Goal: Task Accomplishment & Management: Manage account settings

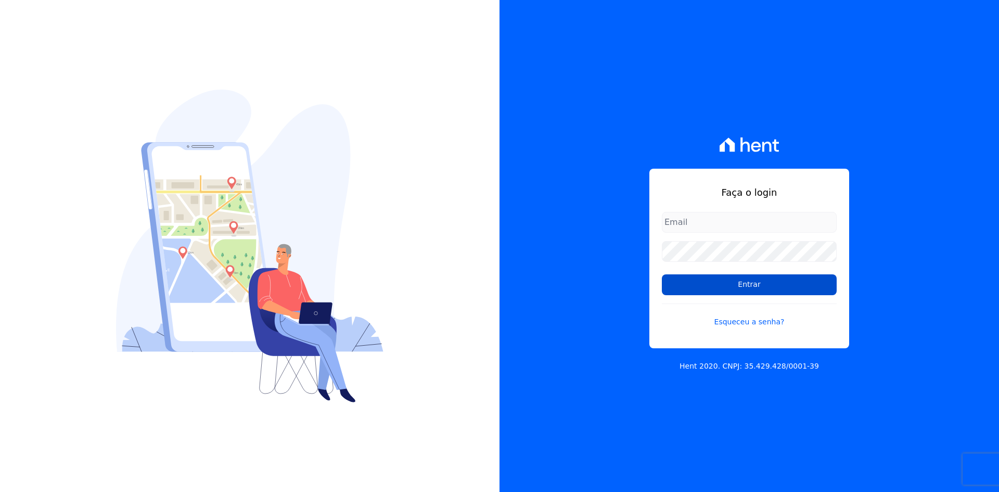
type input "[EMAIL_ADDRESS][DOMAIN_NAME]"
click at [678, 289] on input "Entrar" at bounding box center [749, 284] width 175 height 21
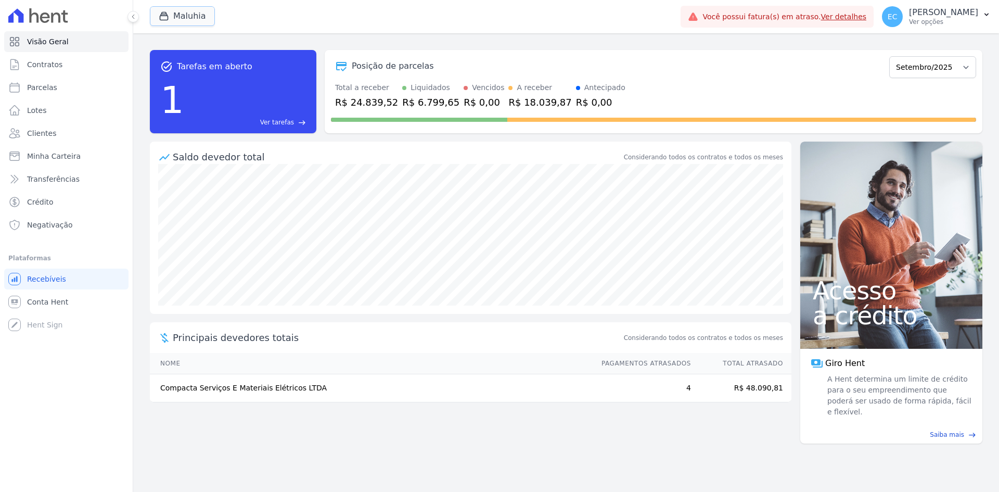
drag, startPoint x: 168, startPoint y: 13, endPoint x: 169, endPoint y: 30, distance: 17.2
click at [168, 12] on icon "button" at bounding box center [164, 16] width 10 height 10
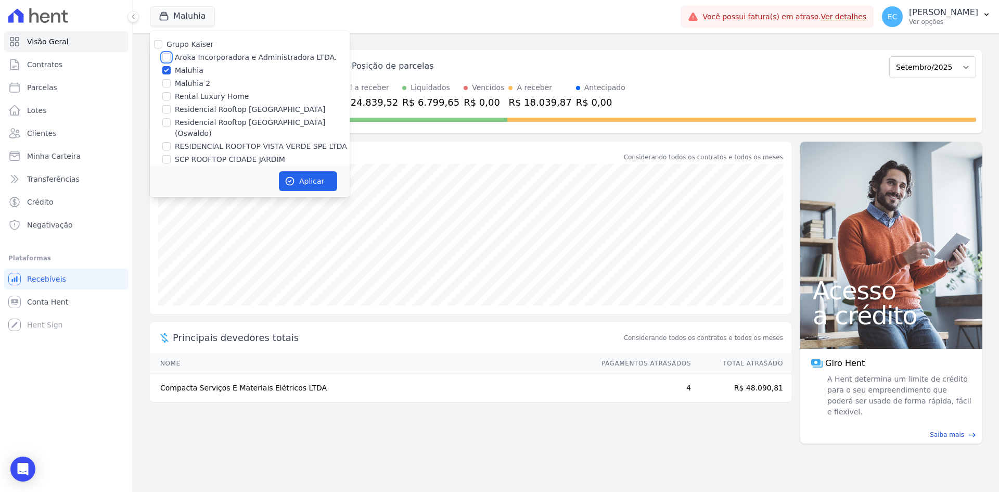
click at [166, 55] on input "Aroka Incorporadora e Administradora LTDA." at bounding box center [166, 57] width 8 height 8
checkbox input "true"
click at [165, 70] on input "Maluhia" at bounding box center [166, 70] width 8 height 8
checkbox input "false"
click at [291, 177] on icon "button" at bounding box center [290, 181] width 10 height 10
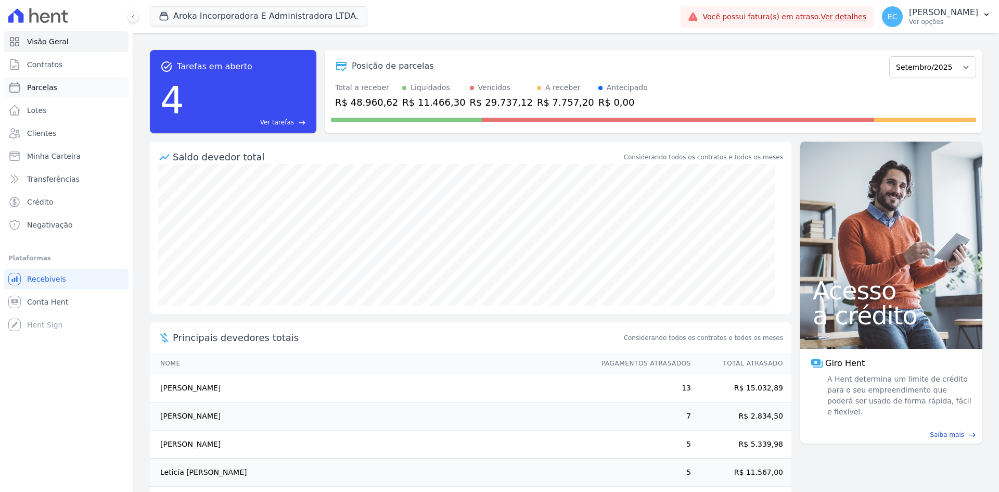
click at [46, 89] on span "Parcelas" at bounding box center [42, 87] width 30 height 10
select select
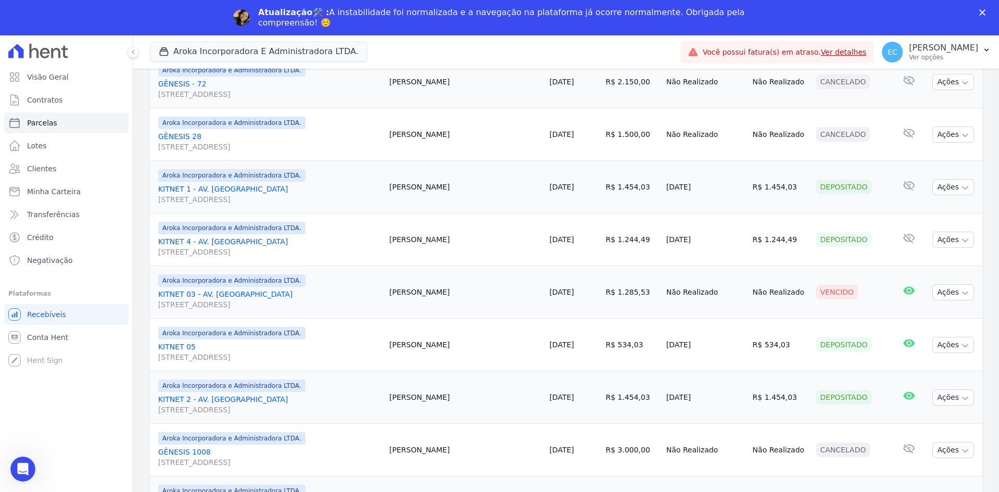
scroll to position [468, 0]
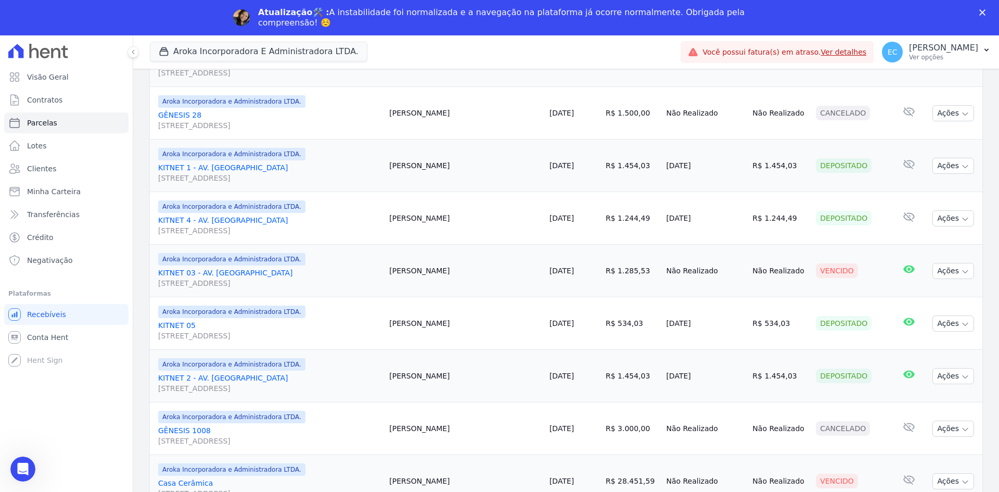
click at [983, 10] on icon "Fechar" at bounding box center [982, 12] width 6 height 6
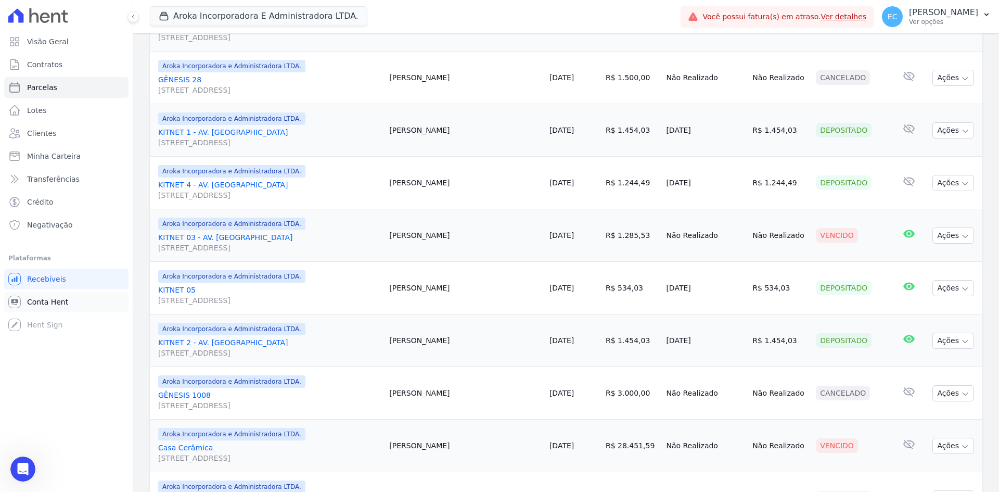
click at [52, 296] on link "Conta Hent" at bounding box center [66, 301] width 124 height 21
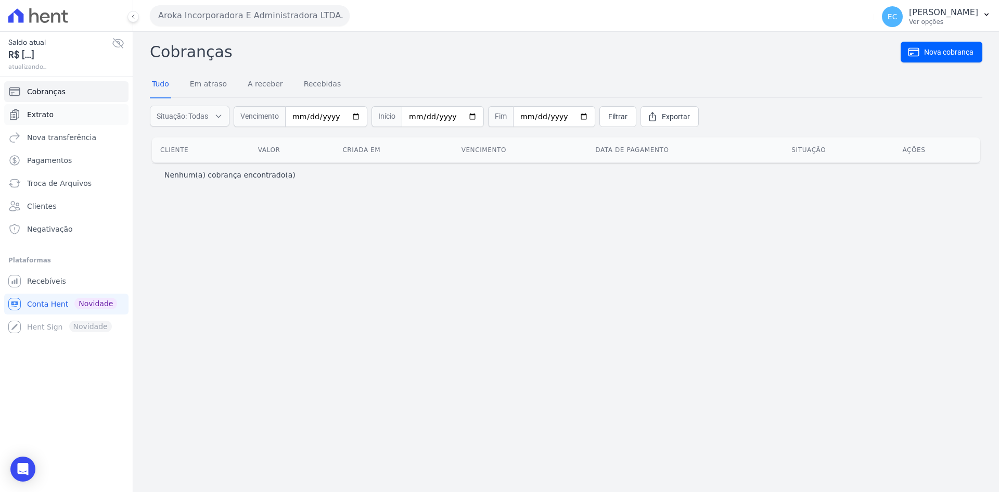
click at [64, 121] on link "Extrato" at bounding box center [66, 114] width 124 height 21
select select
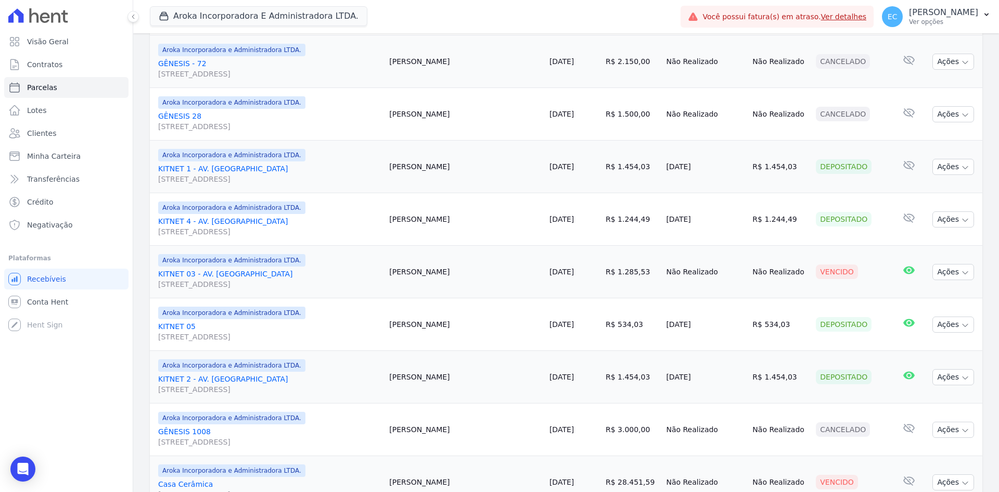
scroll to position [380, 0]
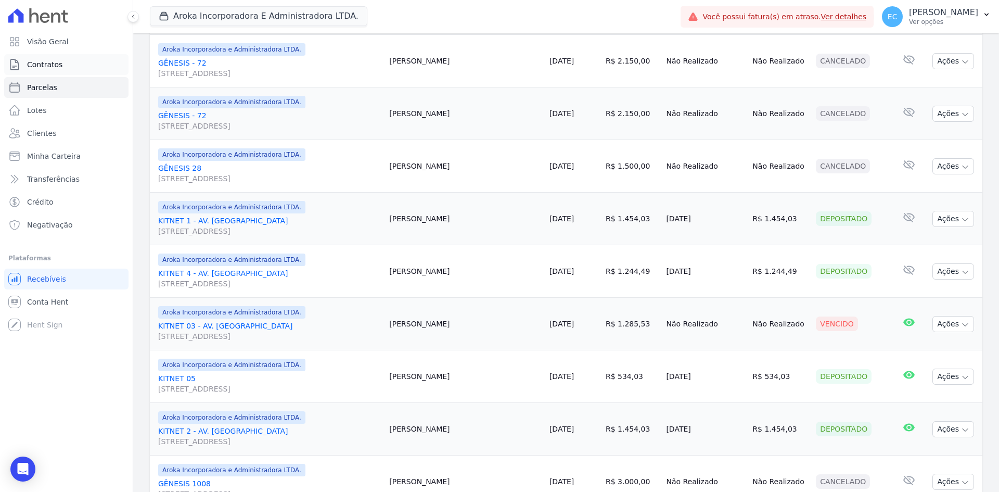
click at [62, 63] on link "Contratos" at bounding box center [66, 64] width 124 height 21
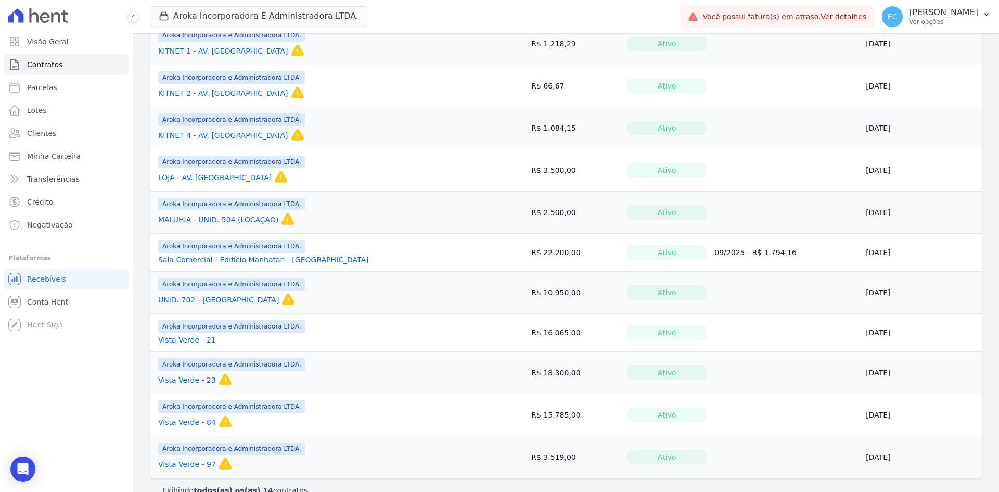
scroll to position [310, 0]
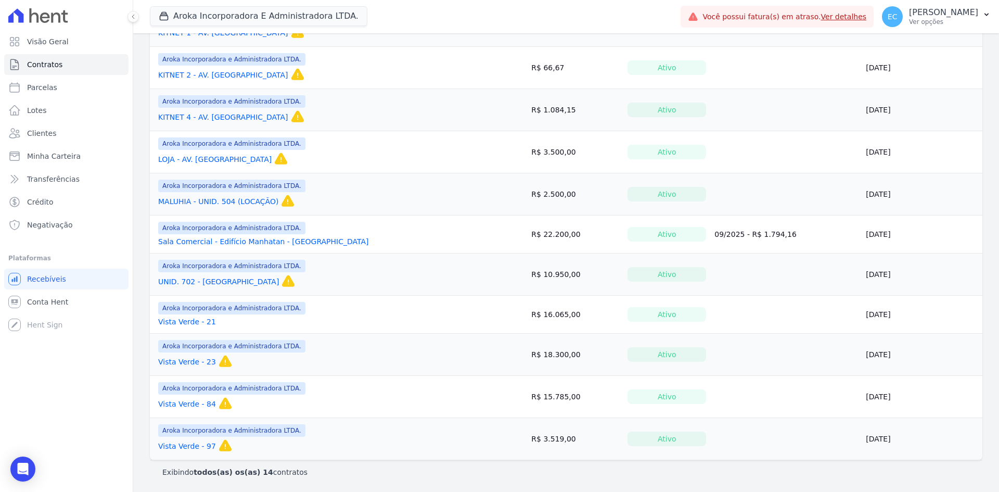
click at [189, 362] on link "Vista Verde - 23" at bounding box center [187, 361] width 58 height 10
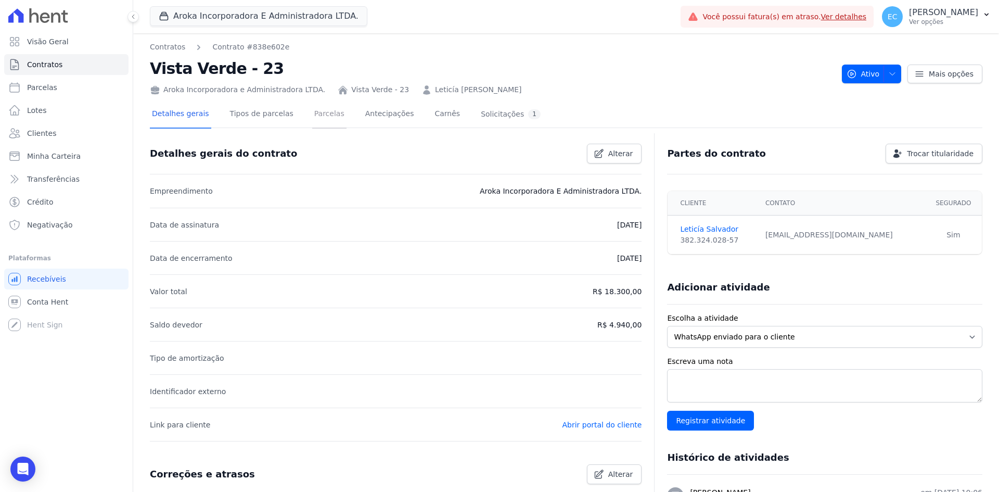
click at [312, 118] on link "Parcelas" at bounding box center [329, 115] width 34 height 28
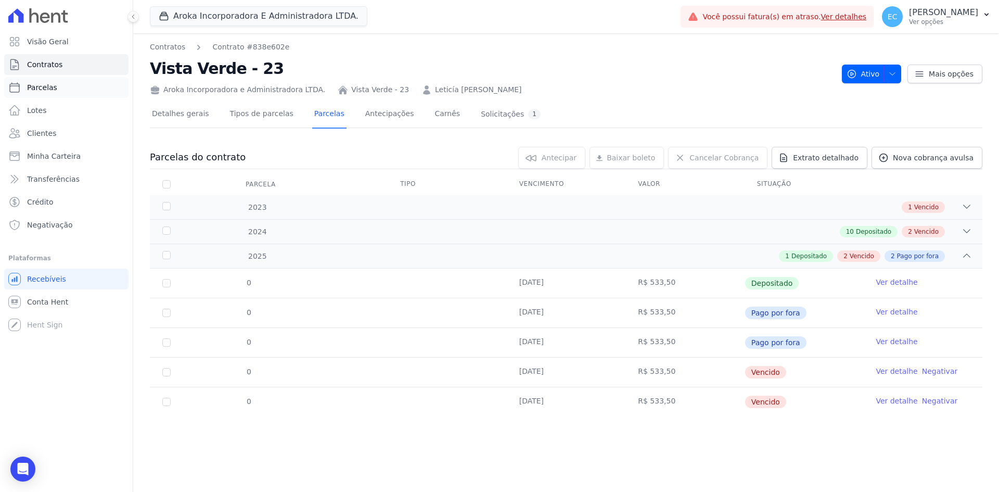
click at [54, 91] on span "Parcelas" at bounding box center [42, 87] width 30 height 10
select select
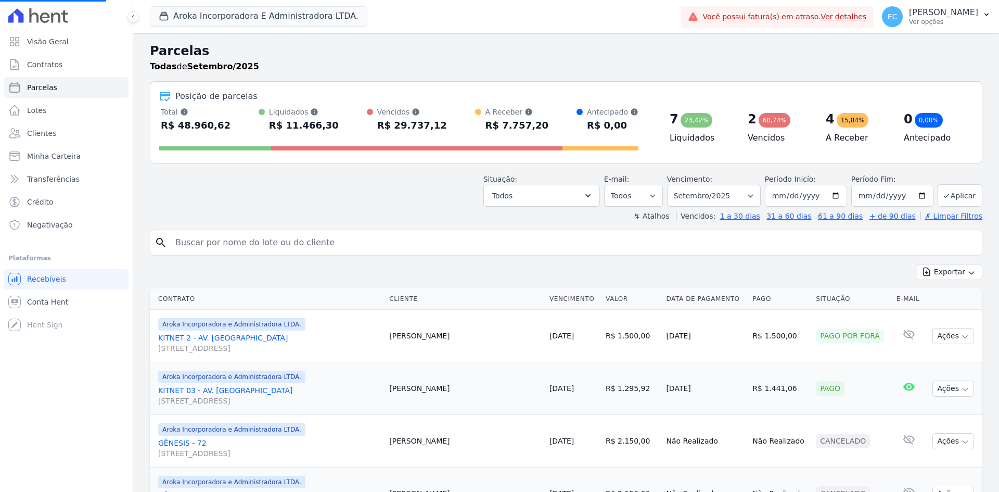
select select
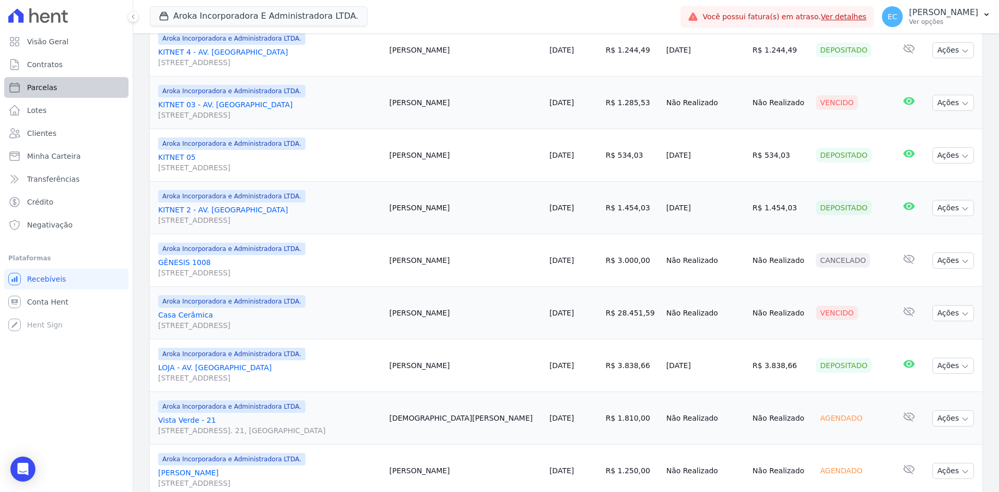
scroll to position [588, 0]
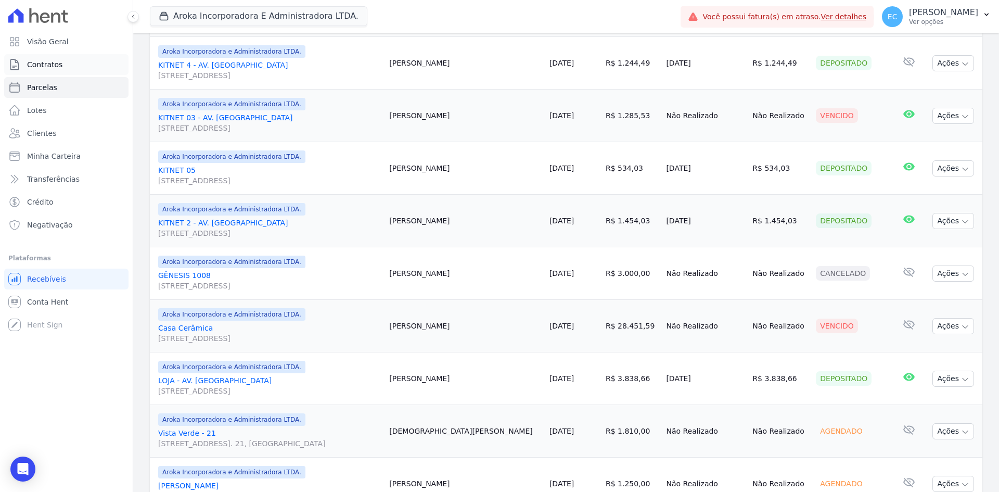
click at [55, 62] on span "Contratos" at bounding box center [44, 64] width 35 height 10
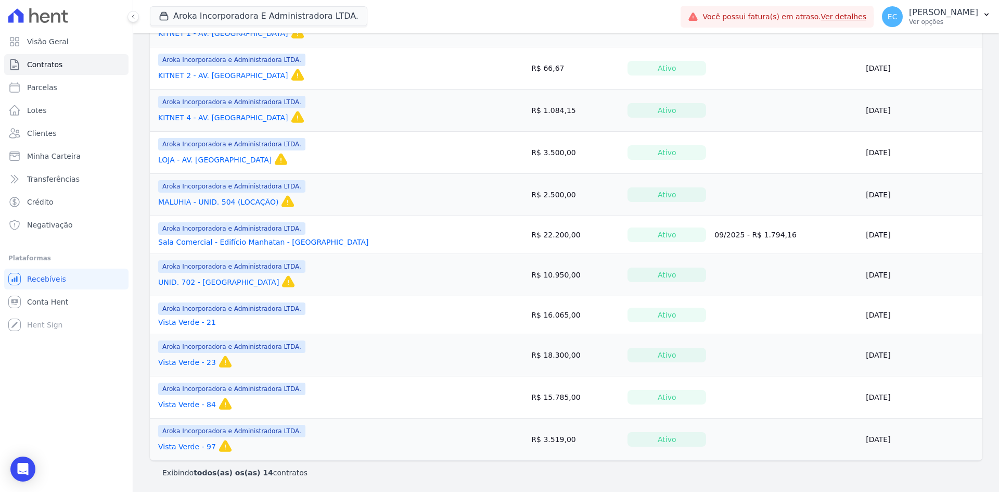
scroll to position [310, 0]
click at [215, 285] on link "UNID. 702 - MALUHIA" at bounding box center [218, 281] width 121 height 10
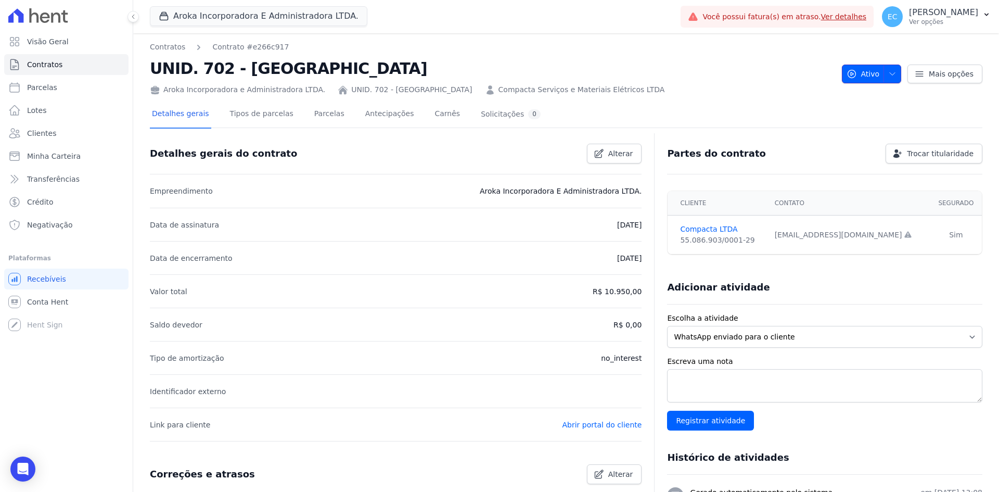
click at [889, 74] on icon "button" at bounding box center [892, 74] width 8 height 8
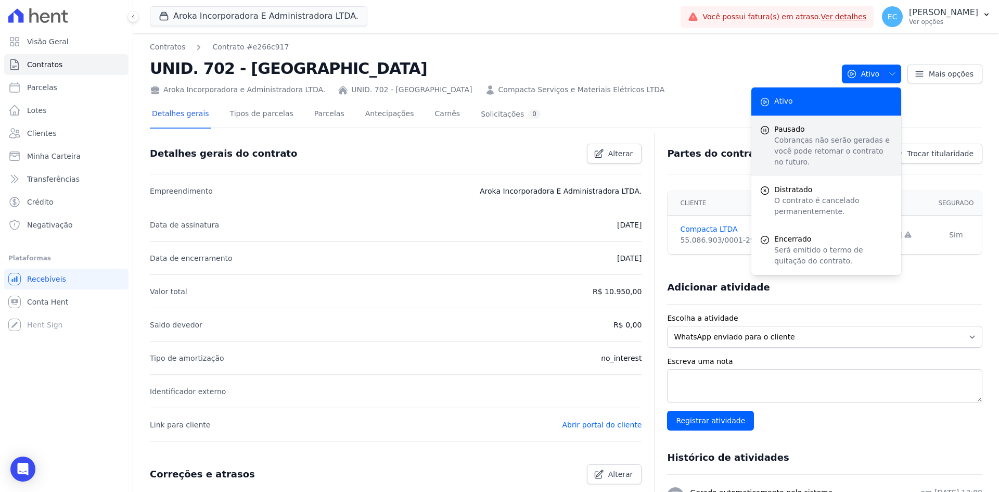
click at [774, 141] on p "Cobranças não serão geradas e você pode retomar o contrato no futuro." at bounding box center [833, 151] width 119 height 33
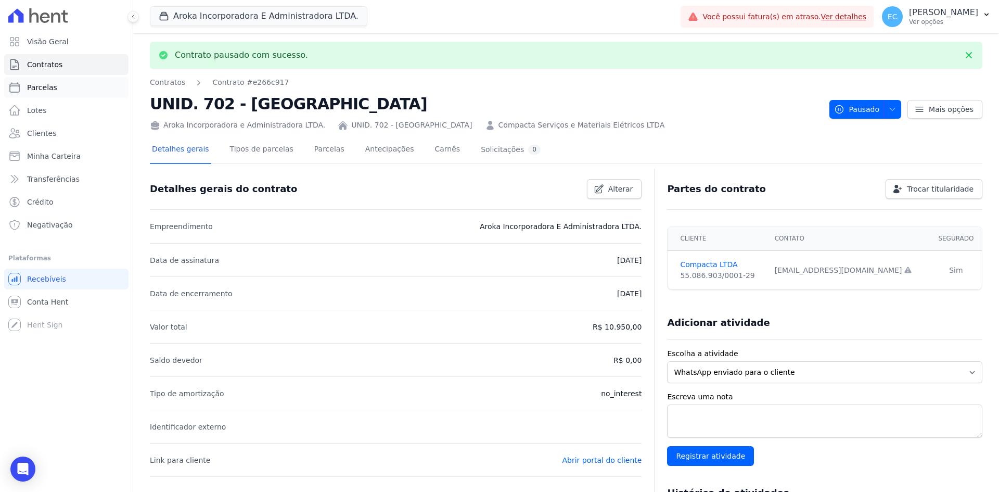
click at [55, 83] on link "Parcelas" at bounding box center [66, 87] width 124 height 21
select select
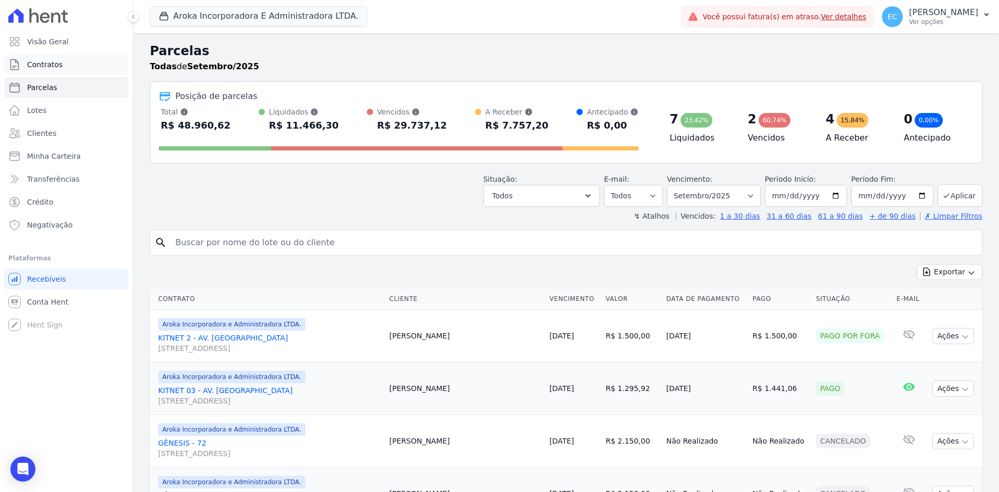
click at [72, 66] on link "Contratos" at bounding box center [66, 64] width 124 height 21
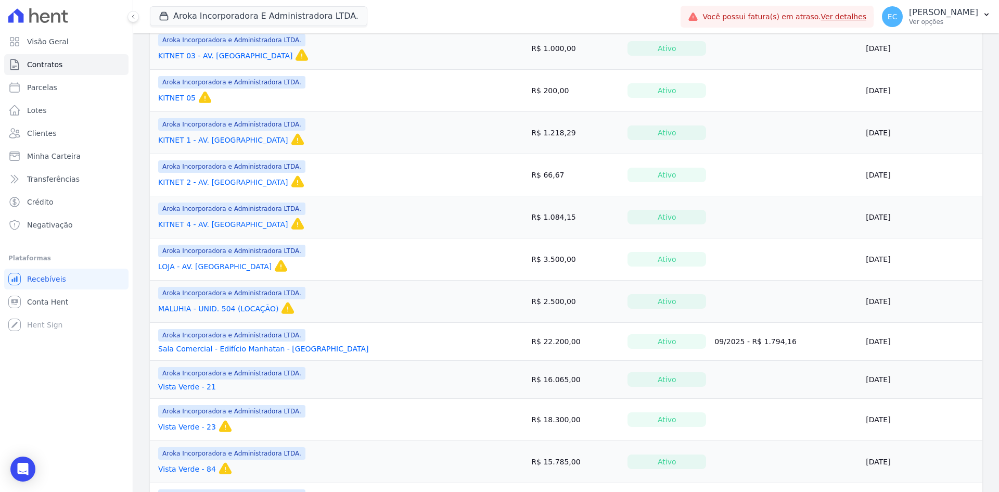
scroll to position [268, 0]
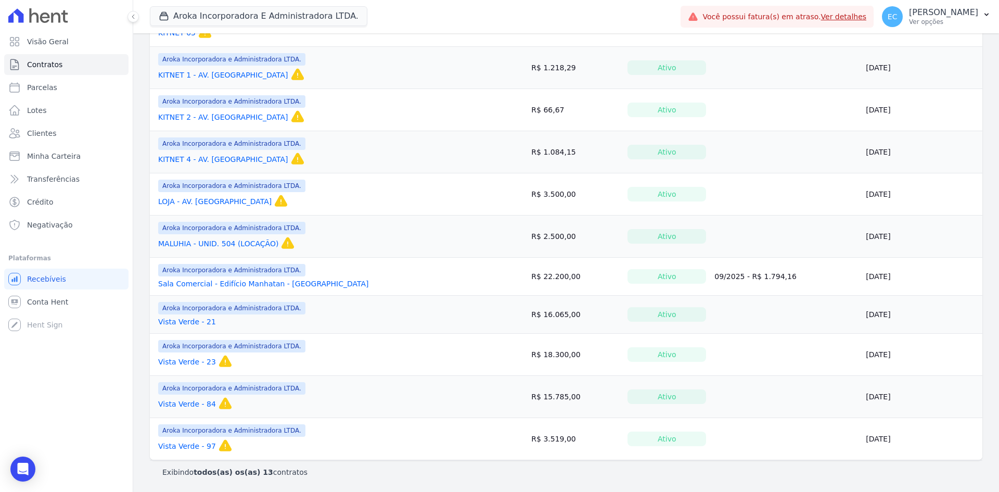
click at [186, 321] on link "Vista Verde - 21" at bounding box center [187, 321] width 58 height 10
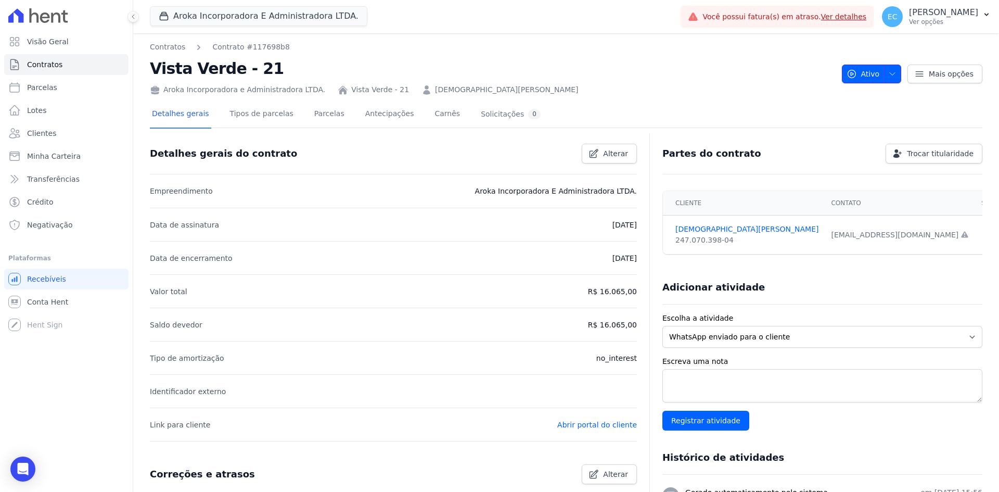
click at [883, 74] on span "button" at bounding box center [889, 74] width 13 height 17
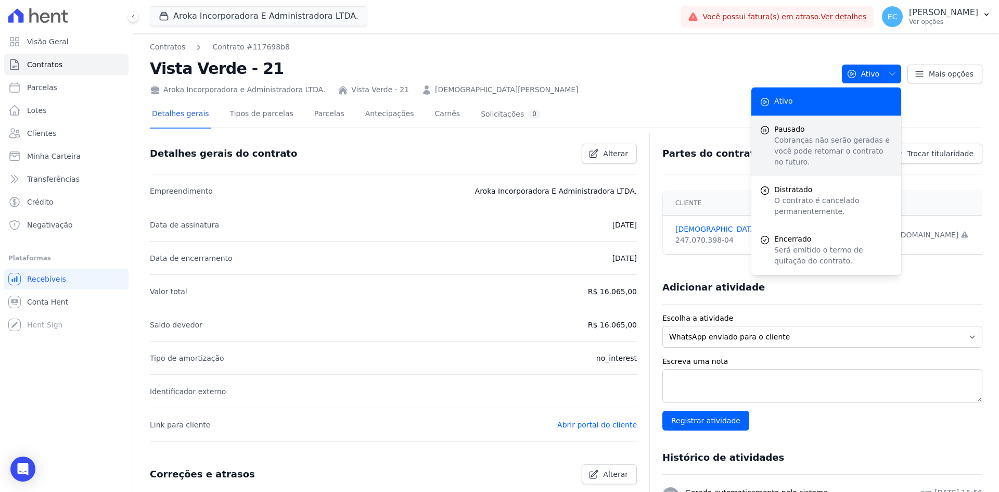
click at [815, 127] on span "Pausado" at bounding box center [833, 129] width 119 height 11
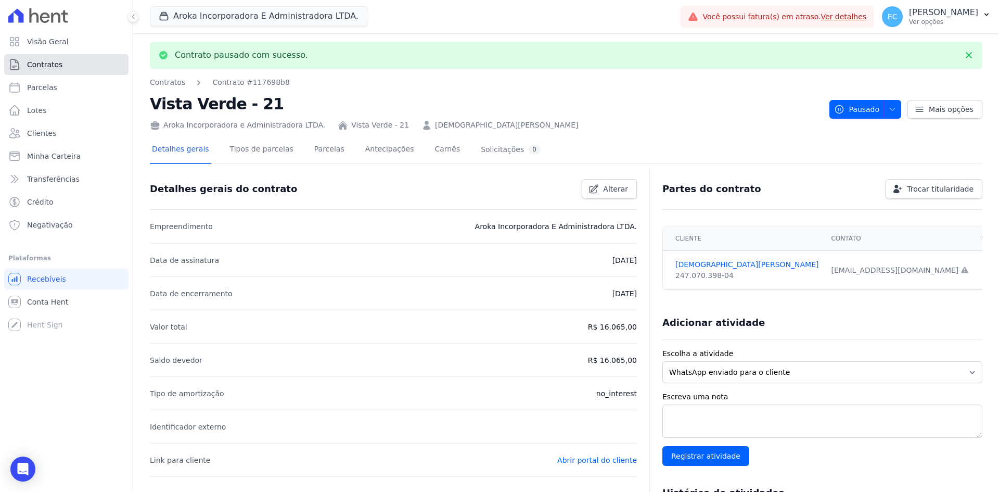
click at [43, 72] on link "Contratos" at bounding box center [66, 64] width 124 height 21
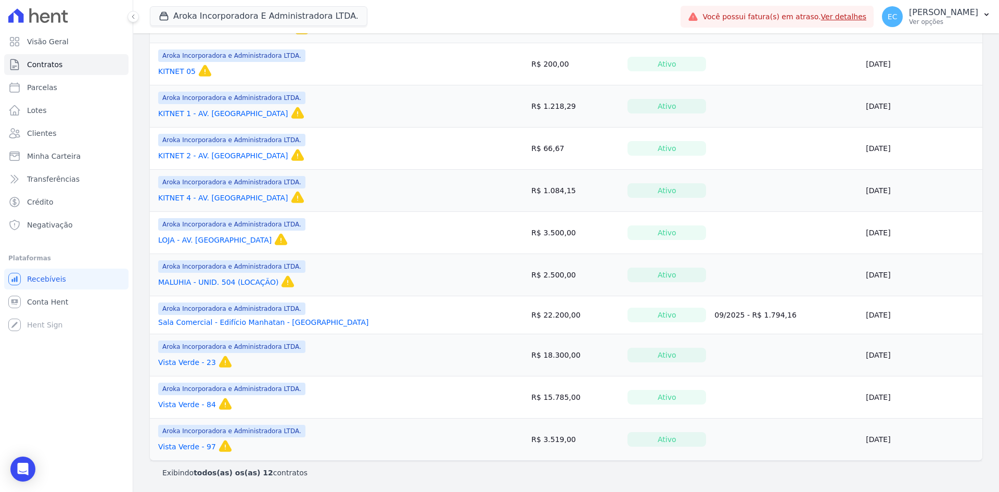
scroll to position [230, 0]
click at [191, 404] on link "Vista Verde - 84" at bounding box center [187, 403] width 58 height 10
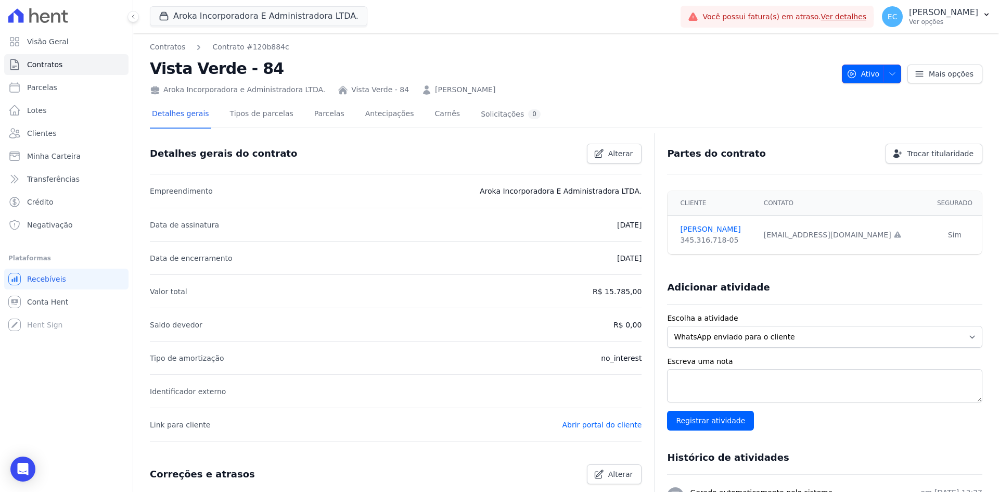
click at [856, 73] on span "Ativo" at bounding box center [862, 73] width 33 height 19
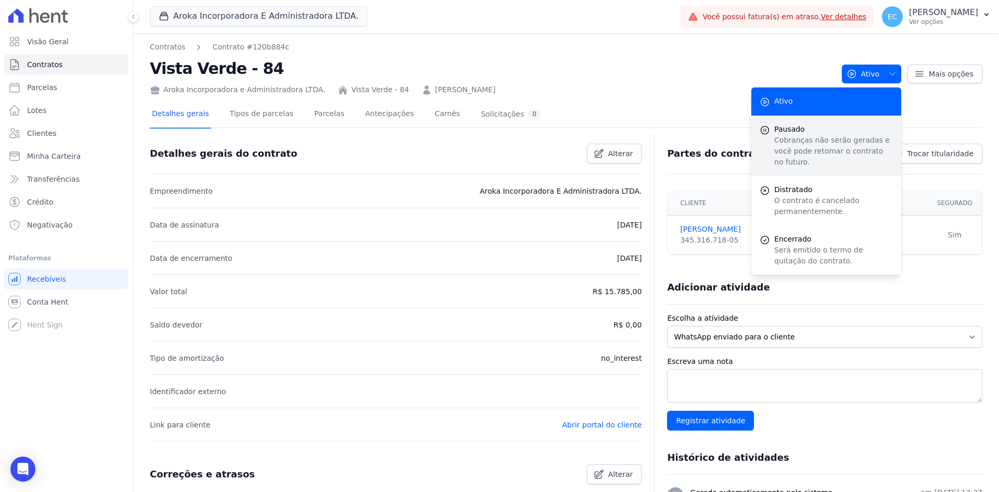
click at [814, 139] on p "Cobranças não serão geradas e você pode retomar o contrato no futuro." at bounding box center [833, 151] width 119 height 33
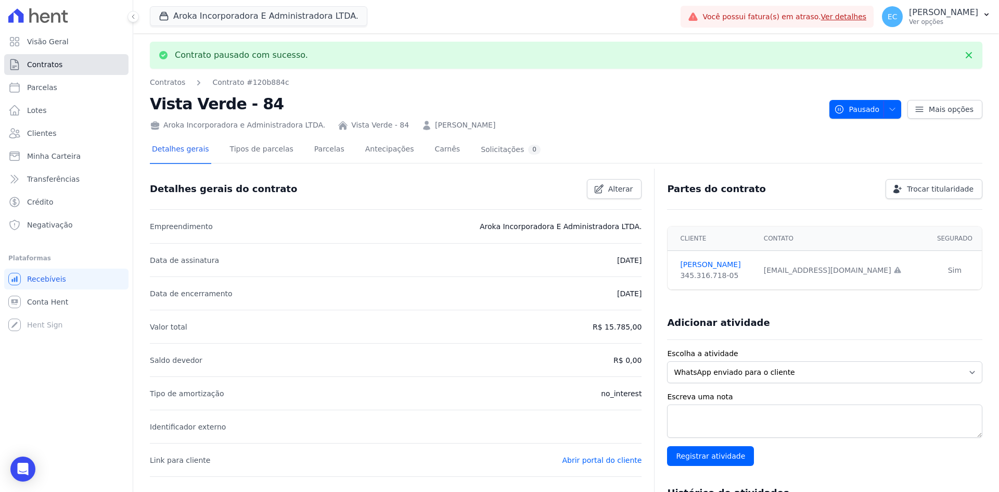
click at [60, 64] on link "Contratos" at bounding box center [66, 64] width 124 height 21
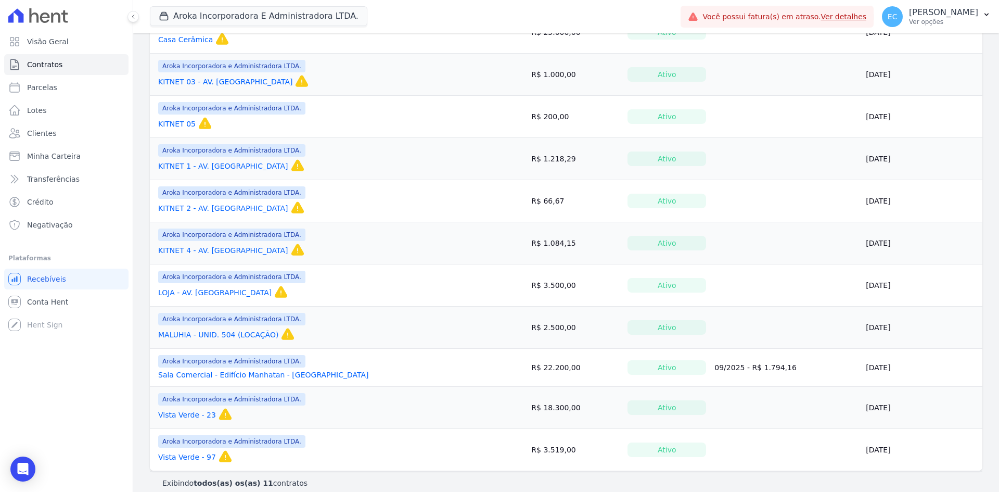
scroll to position [188, 0]
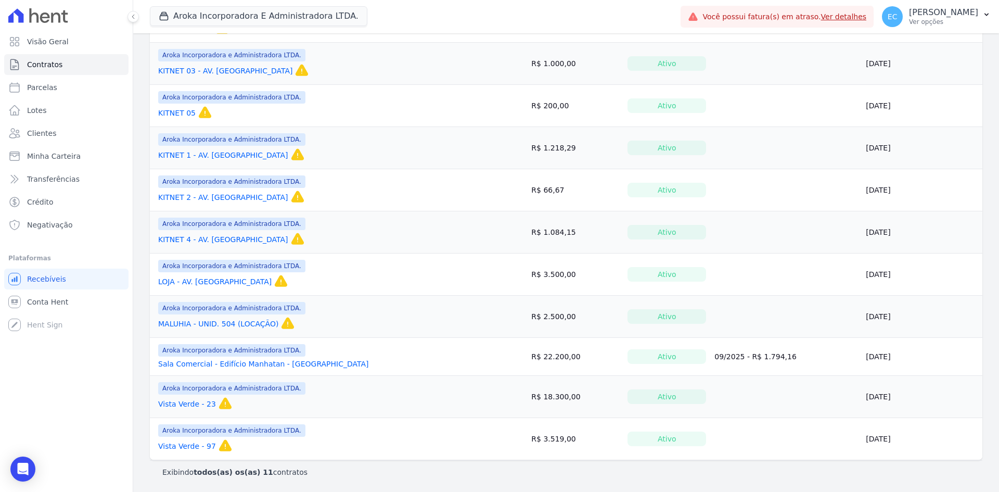
click at [191, 447] on link "Vista Verde - 97" at bounding box center [187, 446] width 58 height 10
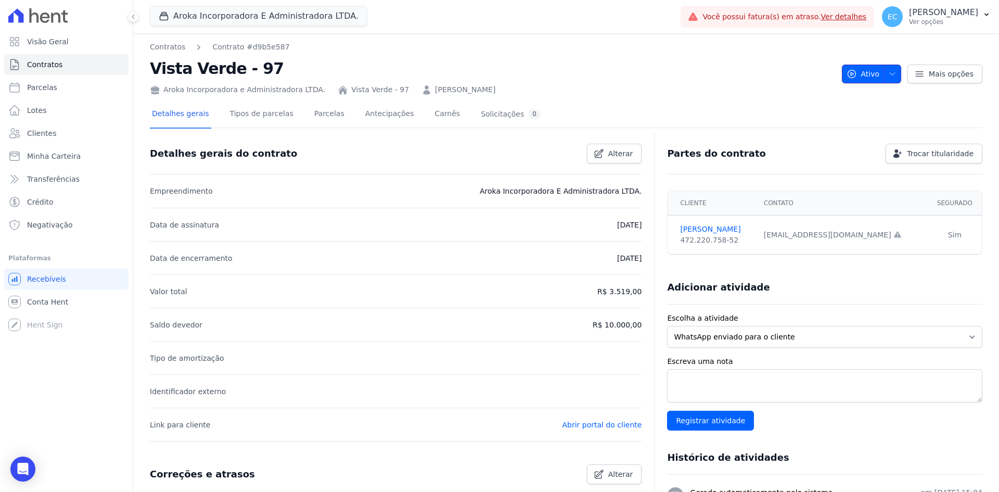
click at [888, 75] on icon "button" at bounding box center [892, 74] width 8 height 8
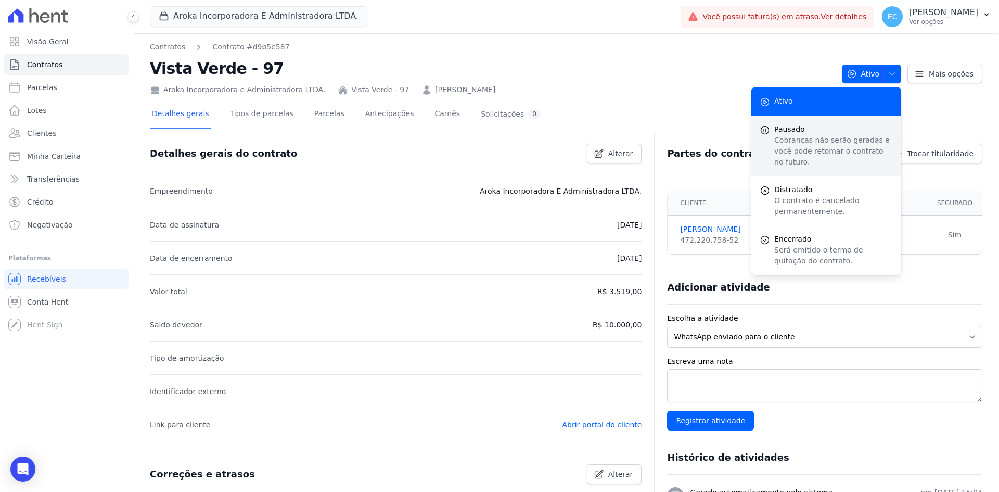
click at [818, 135] on p "Cobranças não serão geradas e você pode retomar o contrato no futuro." at bounding box center [833, 151] width 119 height 33
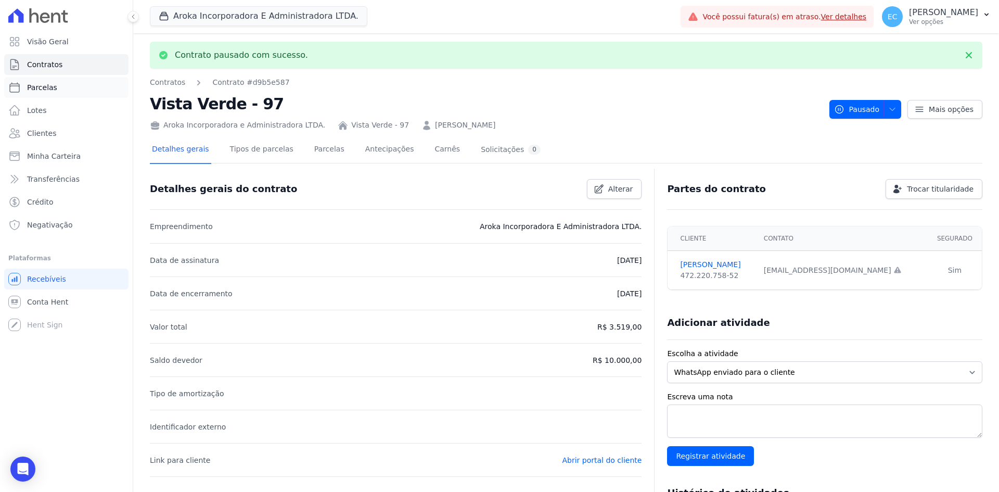
click at [61, 92] on link "Parcelas" at bounding box center [66, 87] width 124 height 21
select select
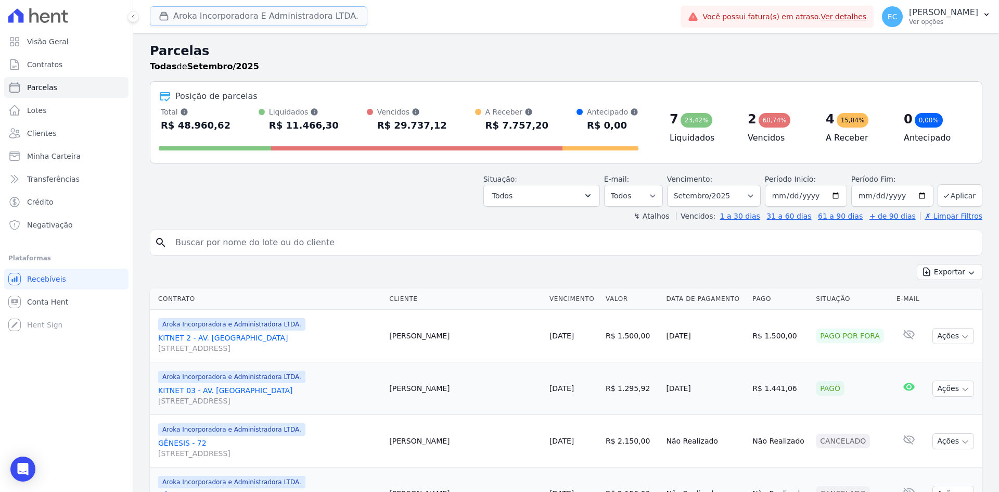
click at [165, 16] on icon "button" at bounding box center [164, 16] width 8 height 8
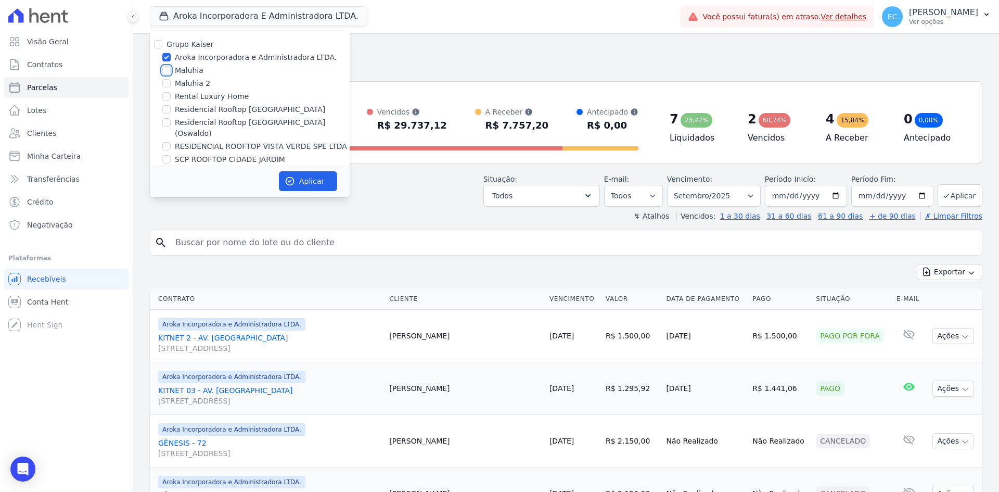
click at [165, 71] on input "Maluhia" at bounding box center [166, 70] width 8 height 8
checkbox input "true"
click at [166, 59] on input "Aroka Incorporadora e Administradora LTDA." at bounding box center [166, 57] width 8 height 8
checkbox input "false"
click at [300, 180] on button "Aplicar" at bounding box center [308, 181] width 58 height 20
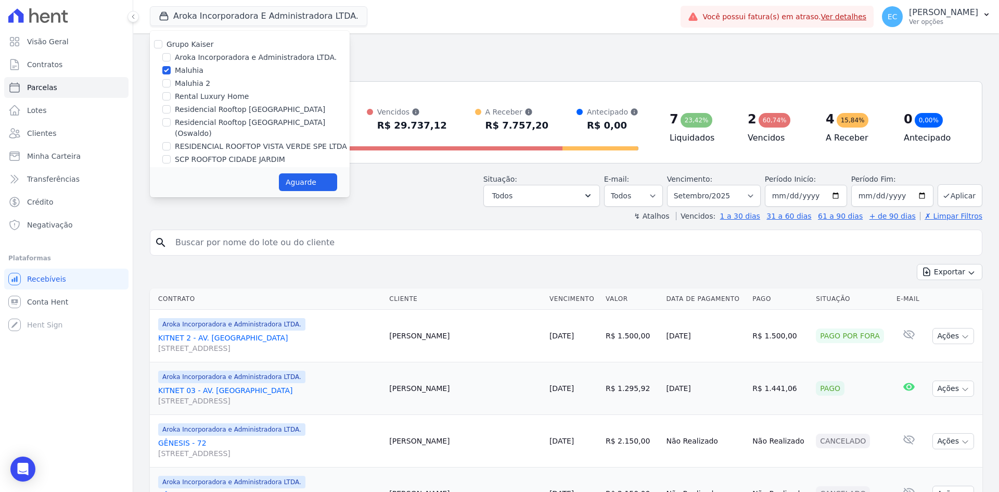
select select
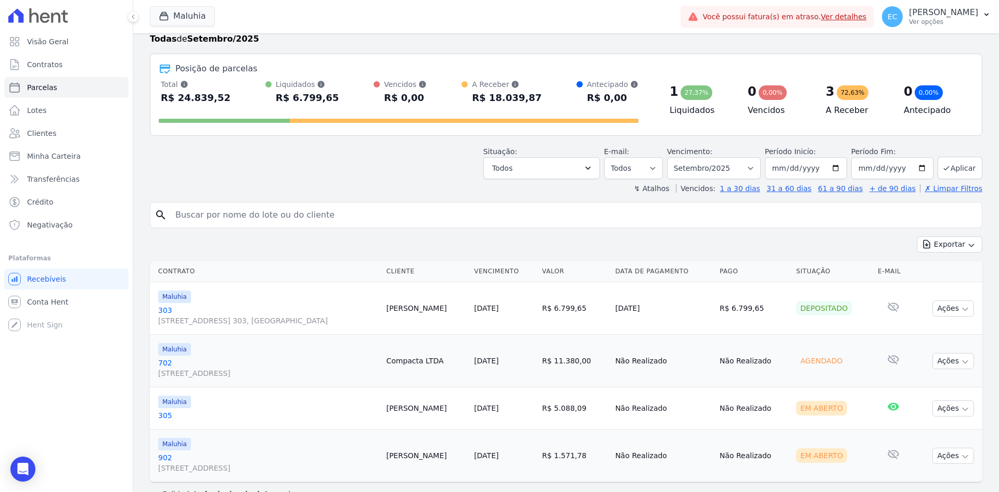
scroll to position [49, 0]
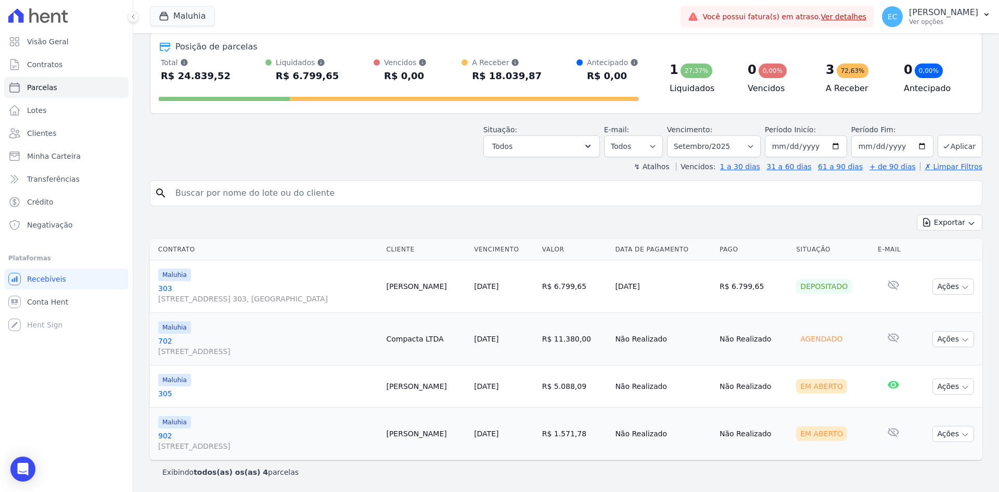
click at [153, 10] on button "Maluhia" at bounding box center [182, 16] width 65 height 20
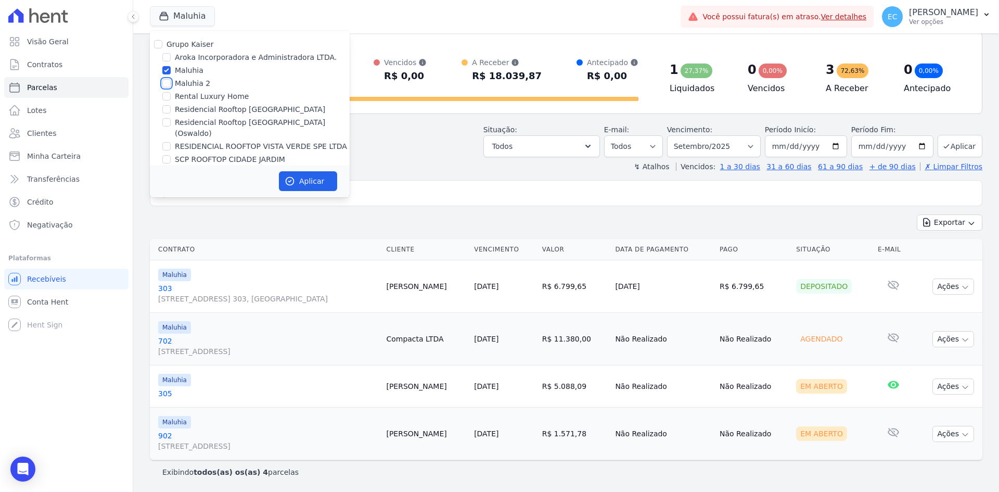
click at [167, 83] on input "Maluhia 2" at bounding box center [166, 83] width 8 height 8
checkbox input "true"
click at [165, 71] on input "Maluhia" at bounding box center [166, 70] width 8 height 8
checkbox input "false"
click at [291, 179] on icon "button" at bounding box center [290, 181] width 10 height 10
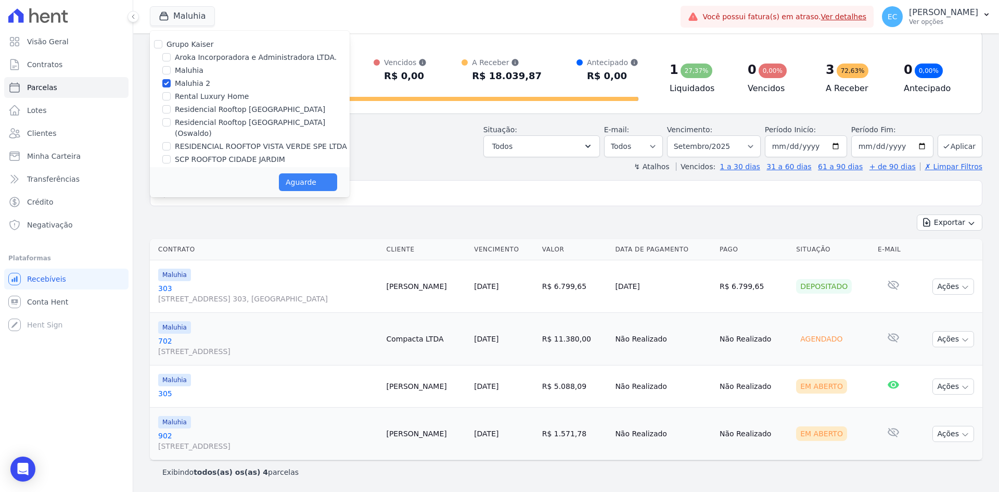
select select
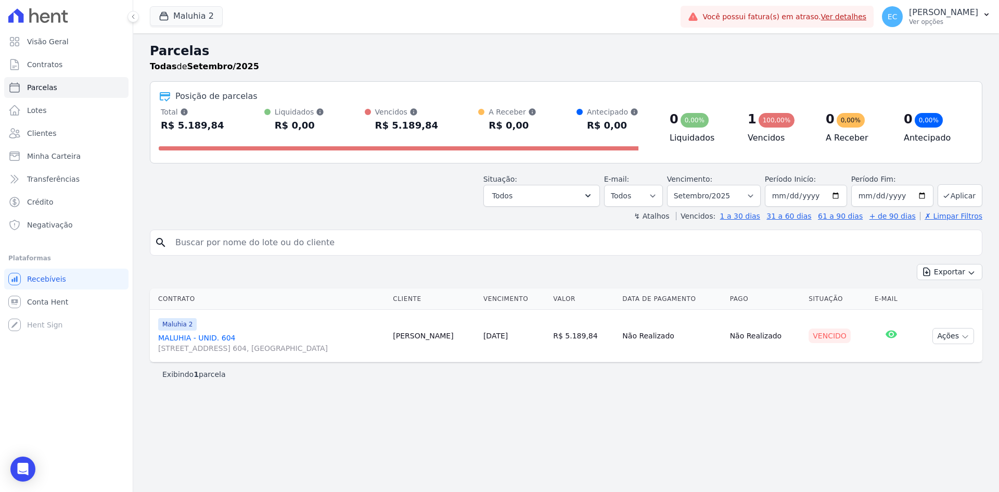
click at [192, 337] on link "MALUHIA - UNID. 604 Rua Diepe, 40, Apto. 604, Vila Metalúrgica" at bounding box center [271, 342] width 226 height 21
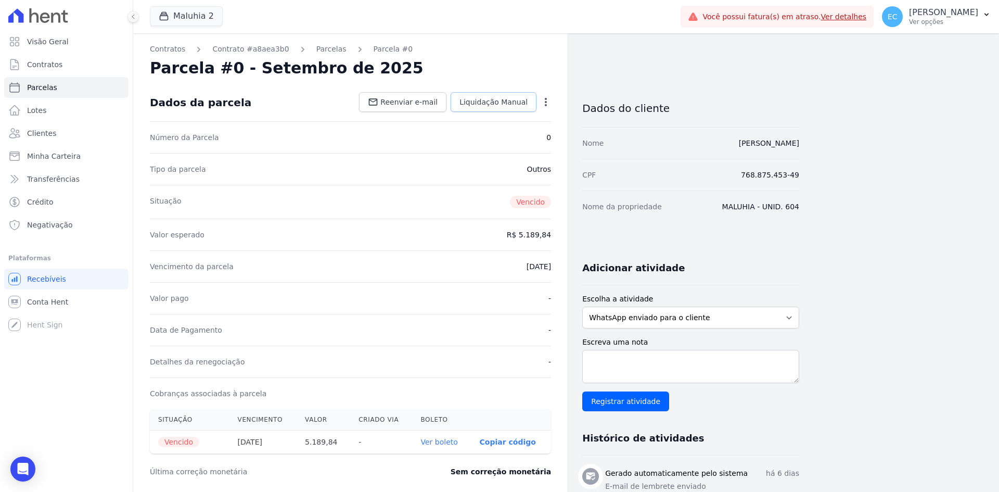
click at [486, 107] on link "Liquidação Manual" at bounding box center [493, 102] width 86 height 20
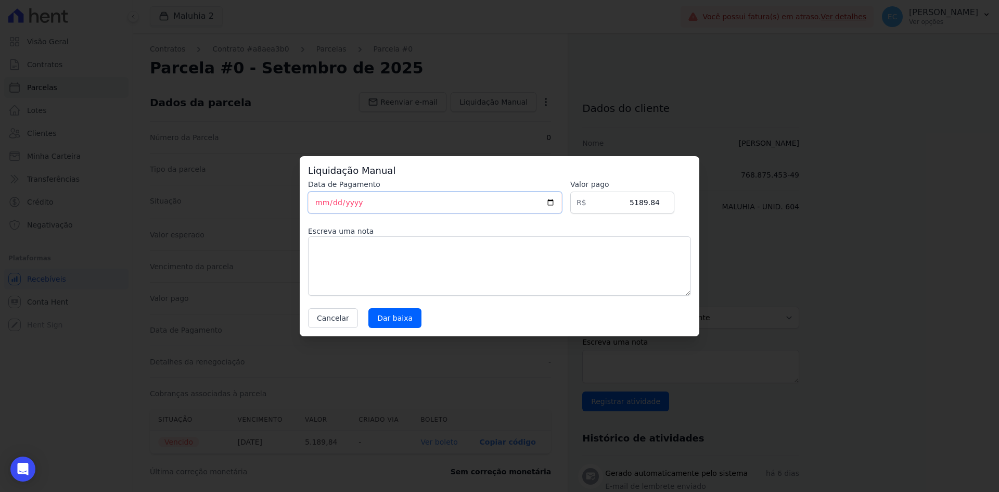
click at [320, 201] on input "[DATE]" at bounding box center [435, 202] width 254 height 22
type input "2025-09-10"
click at [491, 171] on h3 "Liquidação Manual" at bounding box center [499, 170] width 383 height 12
click at [401, 321] on input "Dar baixa" at bounding box center [394, 318] width 53 height 20
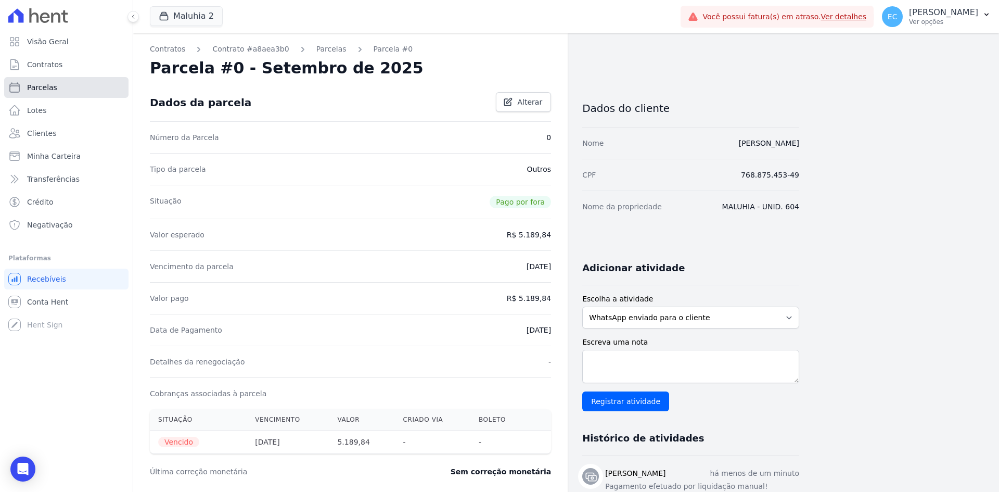
click at [56, 89] on link "Parcelas" at bounding box center [66, 87] width 124 height 21
select select
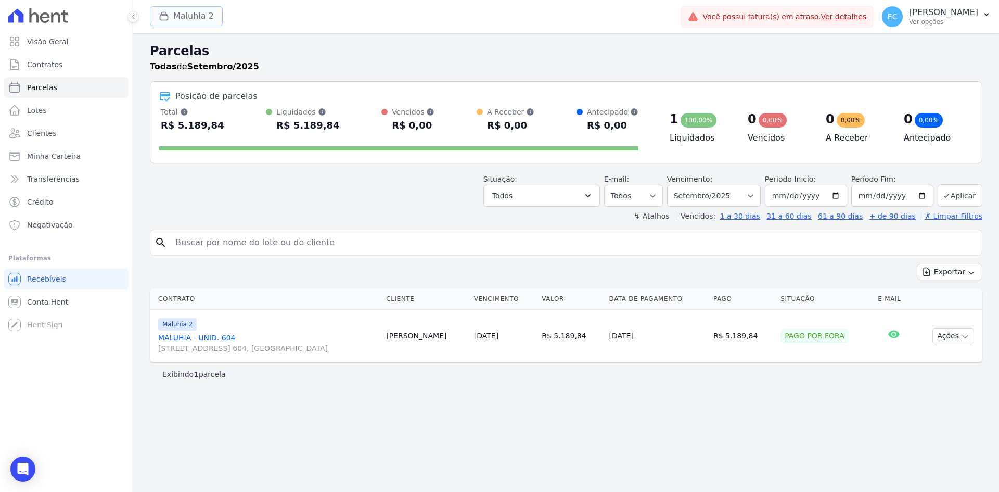
click at [164, 19] on icon "button" at bounding box center [164, 16] width 10 height 10
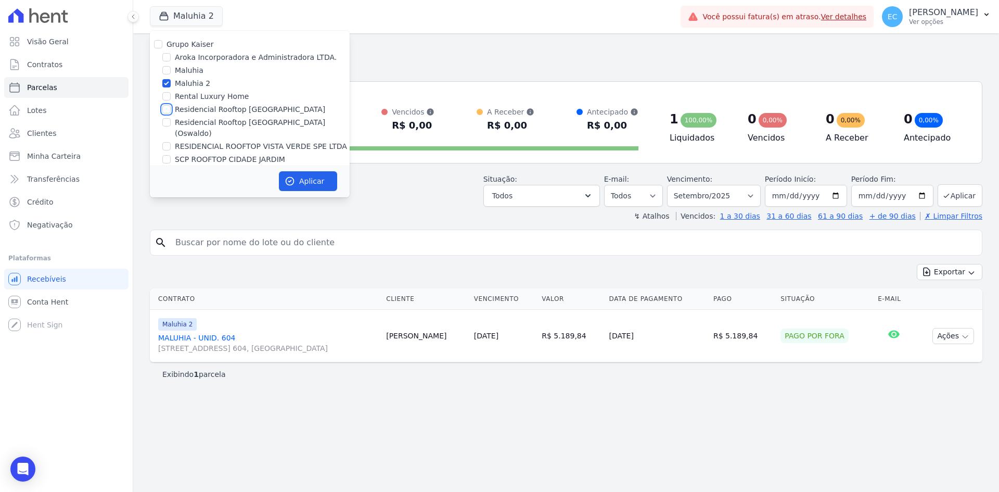
click at [166, 109] on input "Residencial Rooftop [GEOGRAPHIC_DATA]" at bounding box center [166, 109] width 8 height 8
checkbox input "true"
click at [166, 84] on input "Maluhia 2" at bounding box center [166, 83] width 8 height 8
checkbox input "false"
click at [307, 177] on button "Aplicar" at bounding box center [308, 181] width 58 height 20
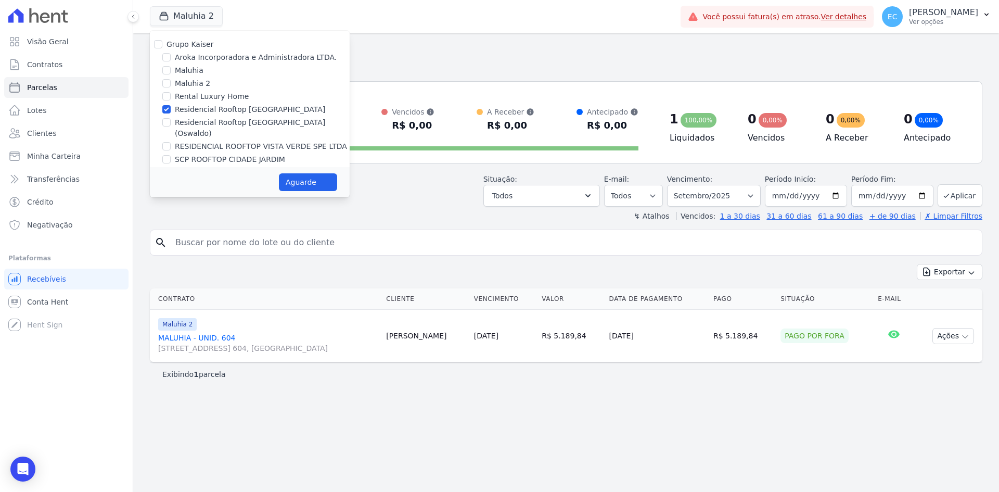
select select
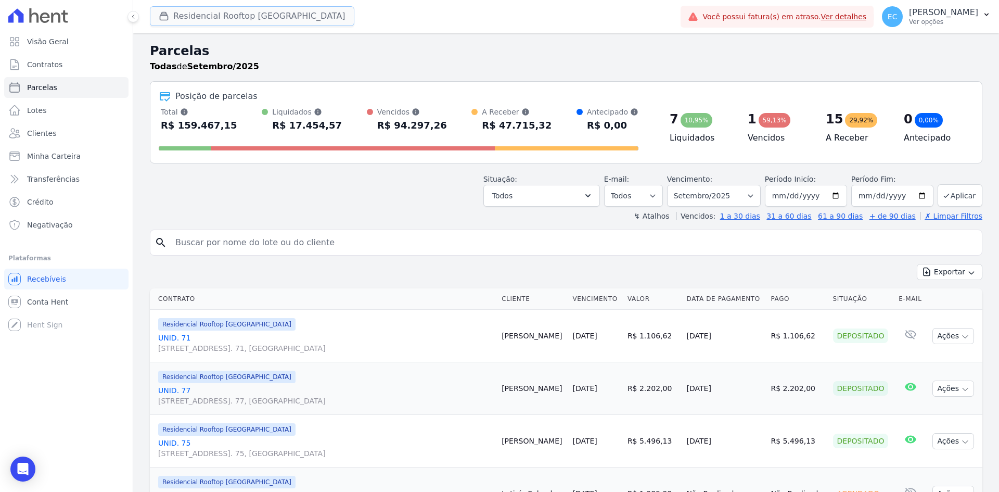
click at [158, 18] on button "Residencial Rooftop [GEOGRAPHIC_DATA]" at bounding box center [252, 16] width 204 height 20
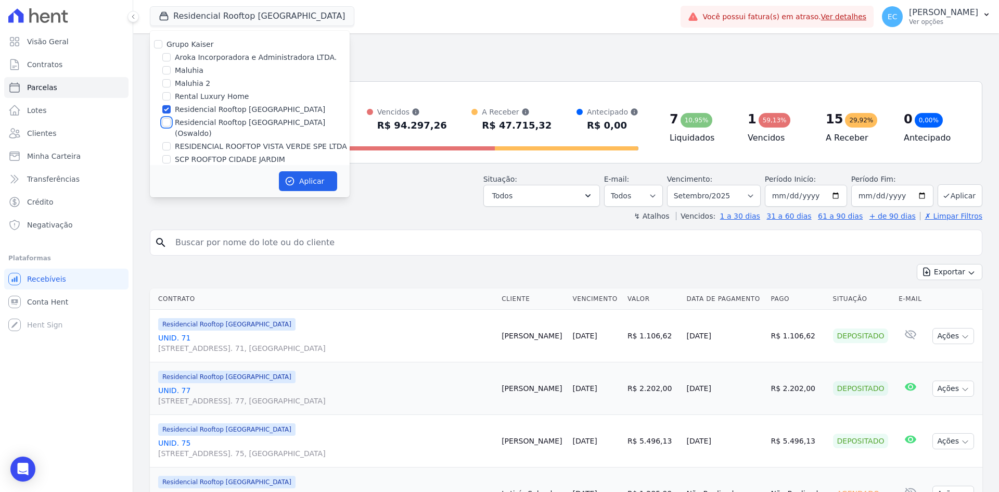
click at [169, 123] on input "Residencial Rooftop [GEOGRAPHIC_DATA] (Oswaldo)" at bounding box center [166, 122] width 8 height 8
checkbox input "true"
click at [166, 108] on input "Residencial Rooftop [GEOGRAPHIC_DATA]" at bounding box center [166, 109] width 8 height 8
checkbox input "false"
click at [305, 178] on button "Aplicar" at bounding box center [308, 181] width 58 height 20
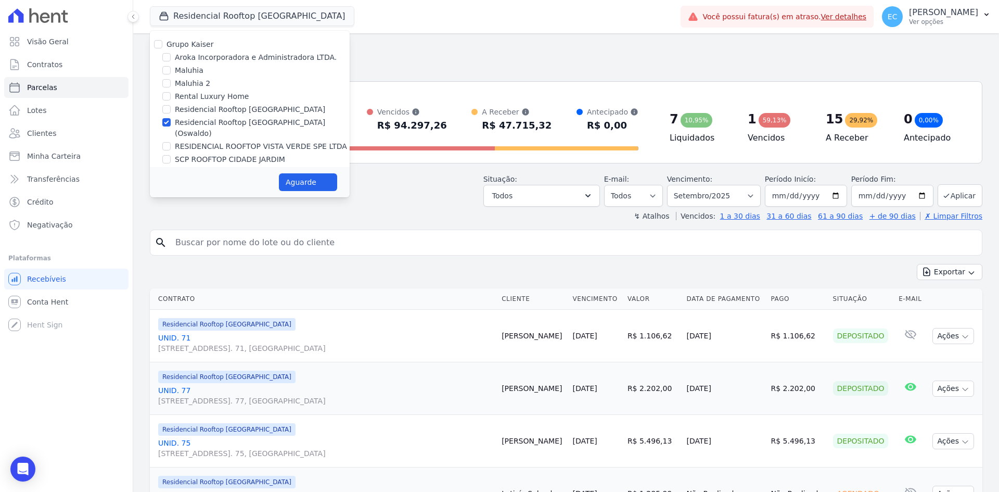
select select
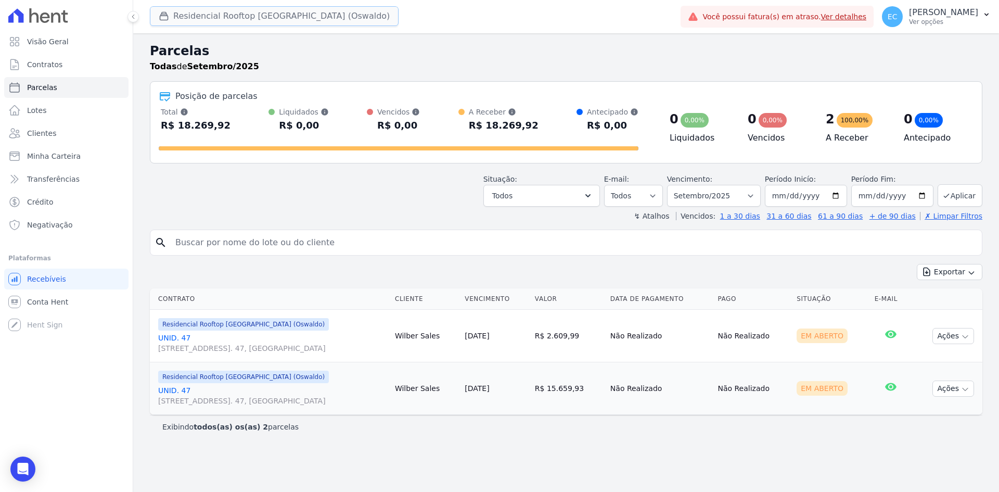
click at [184, 16] on button "Residencial Rooftop [GEOGRAPHIC_DATA] (Oswaldo)" at bounding box center [274, 16] width 249 height 20
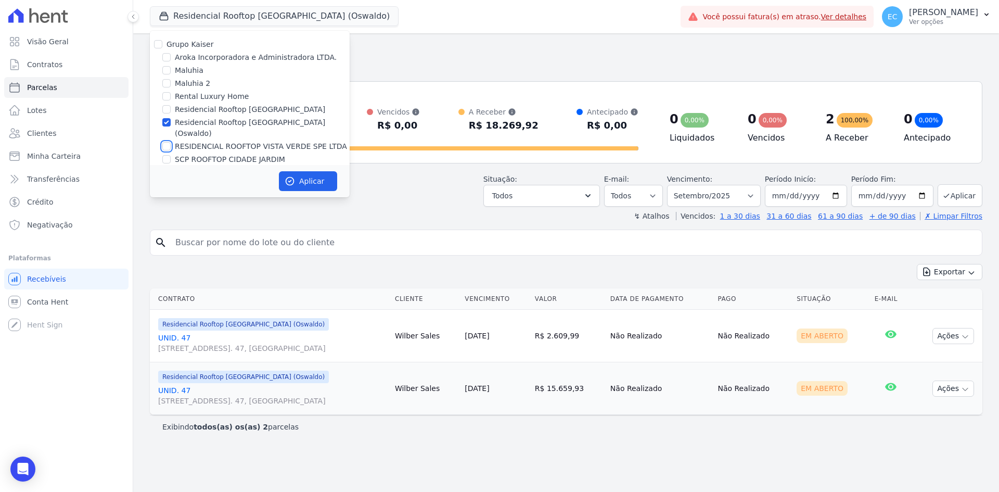
click at [164, 142] on input "RESIDENCIAL ROOFTOP VISTA VERDE SPE LTDA" at bounding box center [166, 146] width 8 height 8
checkbox input "true"
click at [164, 124] on input "Residencial Rooftop [GEOGRAPHIC_DATA] (Oswaldo)" at bounding box center [166, 122] width 8 height 8
checkbox input "false"
click at [306, 173] on button "Aplicar" at bounding box center [308, 181] width 58 height 20
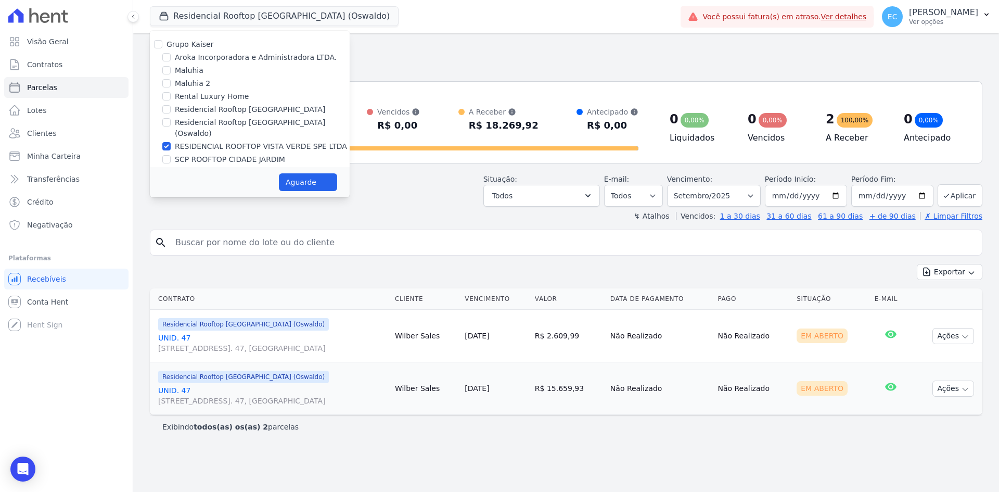
select select
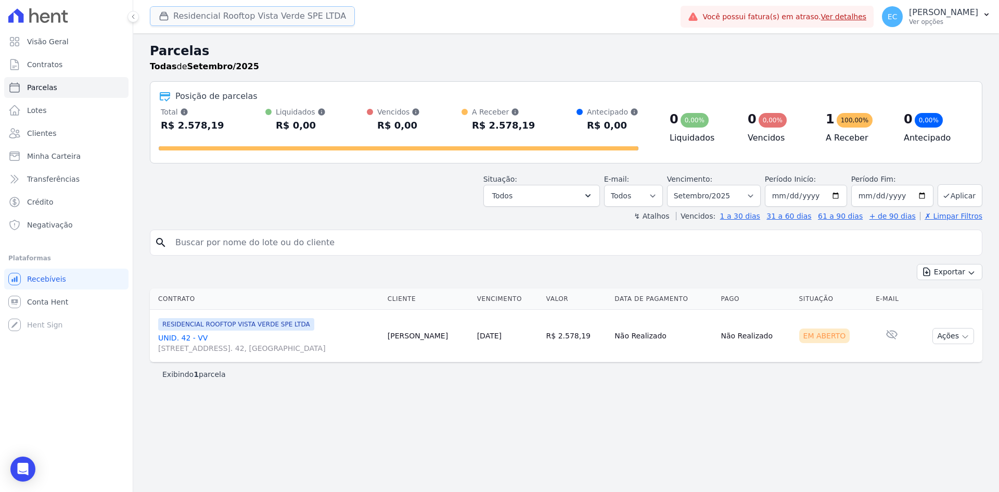
click at [180, 8] on button "Residencial Rooftop Vista Verde SPE LTDA" at bounding box center [252, 16] width 205 height 20
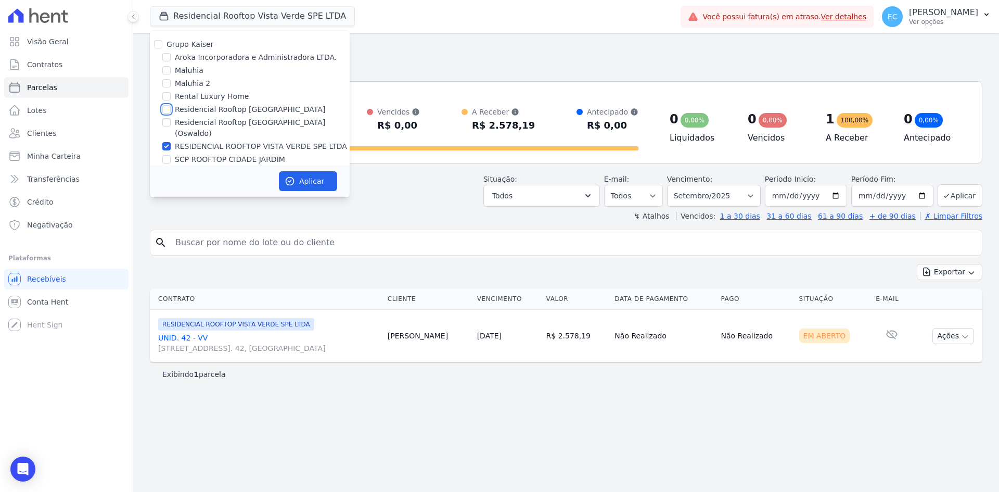
click at [167, 110] on input "Residencial Rooftop [GEOGRAPHIC_DATA]" at bounding box center [166, 109] width 8 height 8
checkbox input "true"
click at [165, 142] on input "RESIDENCIAL ROOFTOP VISTA VERDE SPE LTDA" at bounding box center [166, 146] width 8 height 8
checkbox input "false"
click at [293, 178] on icon "button" at bounding box center [290, 181] width 10 height 10
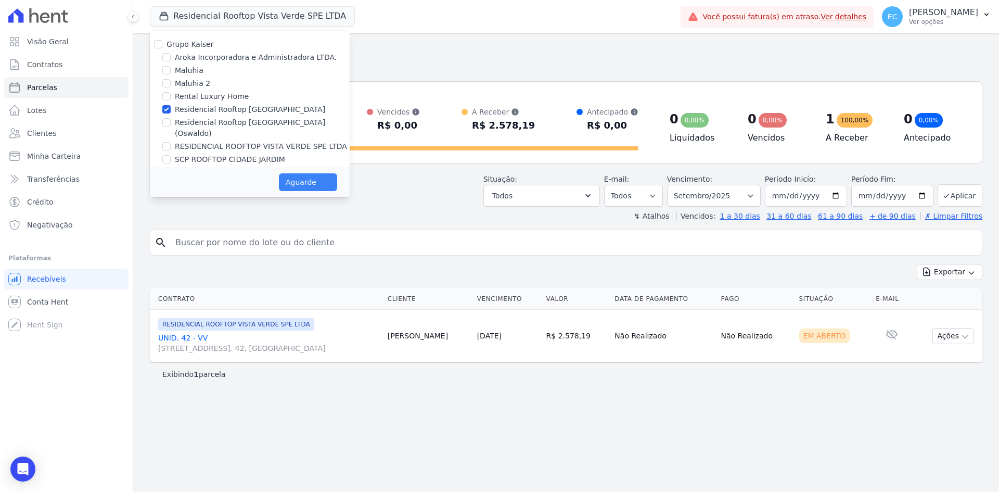
select select
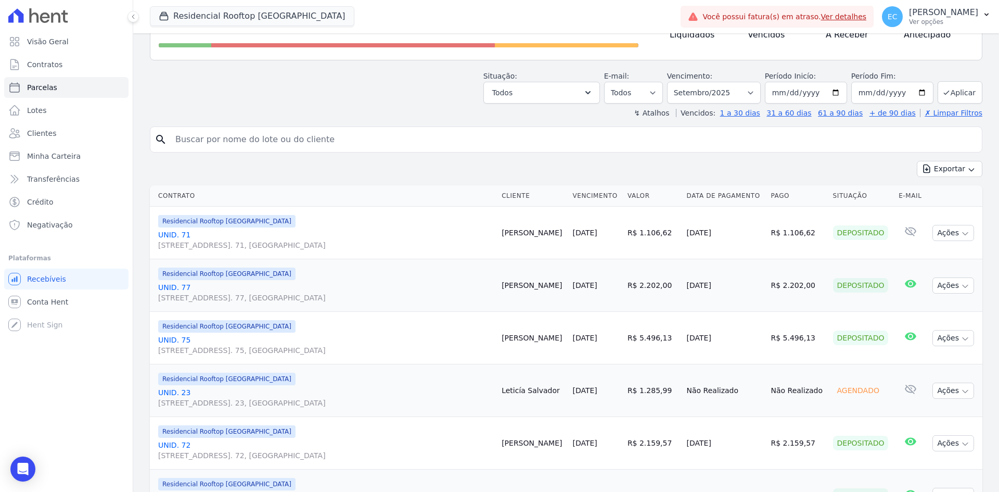
scroll to position [104, 0]
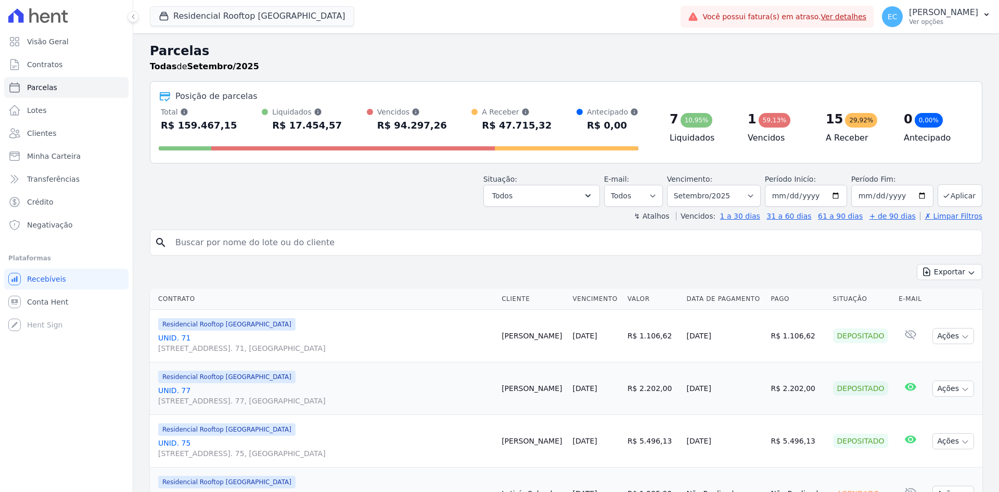
select select
click at [44, 304] on span "Conta Hent" at bounding box center [47, 301] width 41 height 10
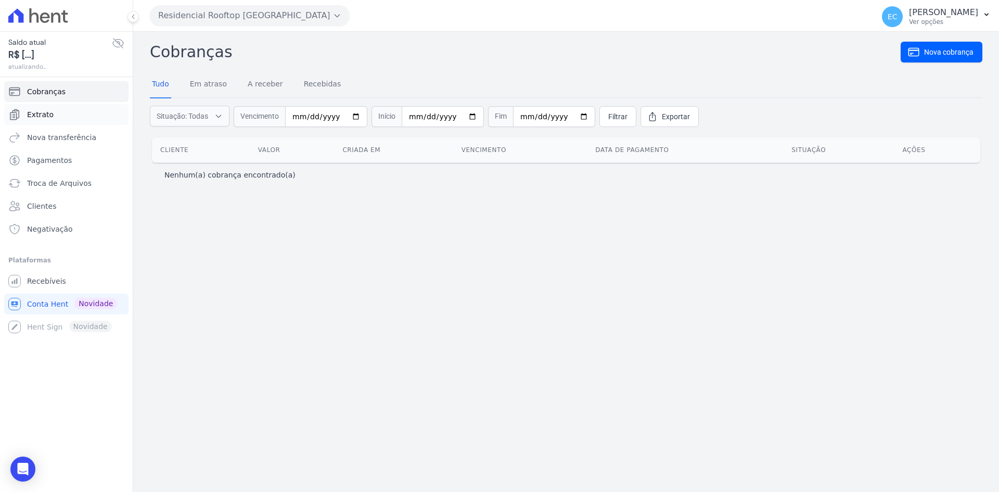
click at [68, 114] on link "Extrato" at bounding box center [66, 114] width 124 height 21
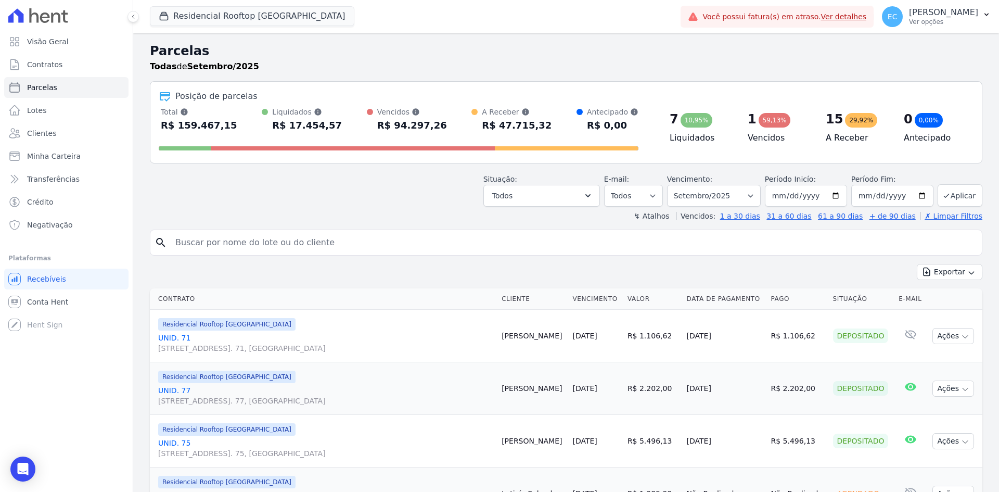
select select
click at [36, 301] on span "Conta Hent" at bounding box center [47, 301] width 41 height 10
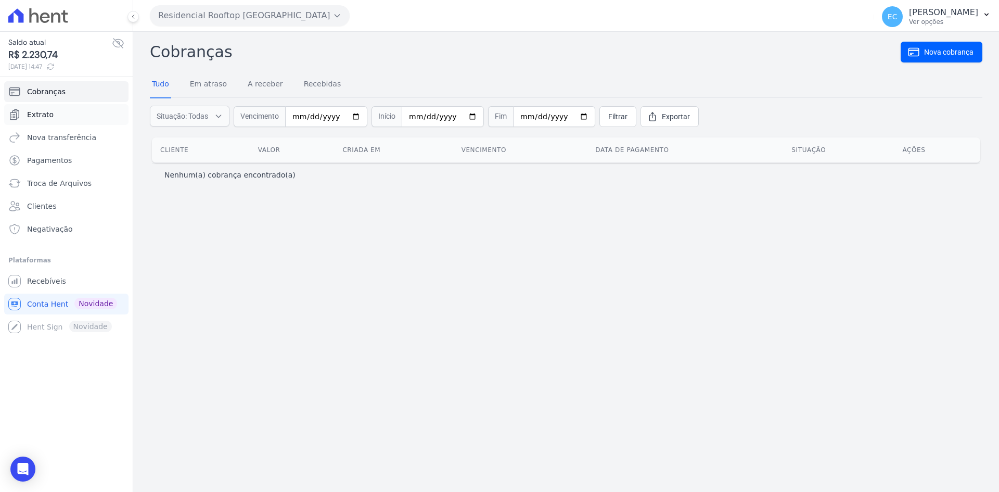
click at [50, 113] on span "Extrato" at bounding box center [40, 114] width 27 height 10
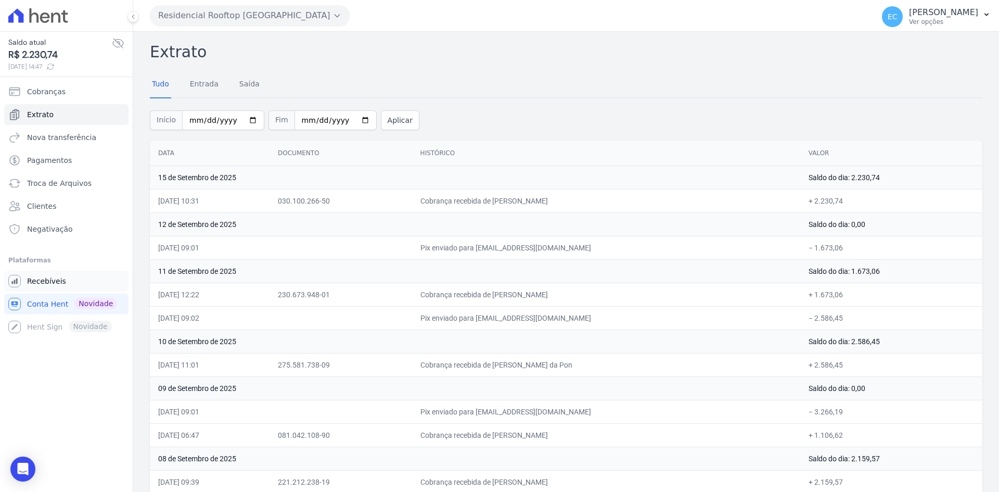
click at [42, 279] on span "Recebíveis" at bounding box center [46, 281] width 39 height 10
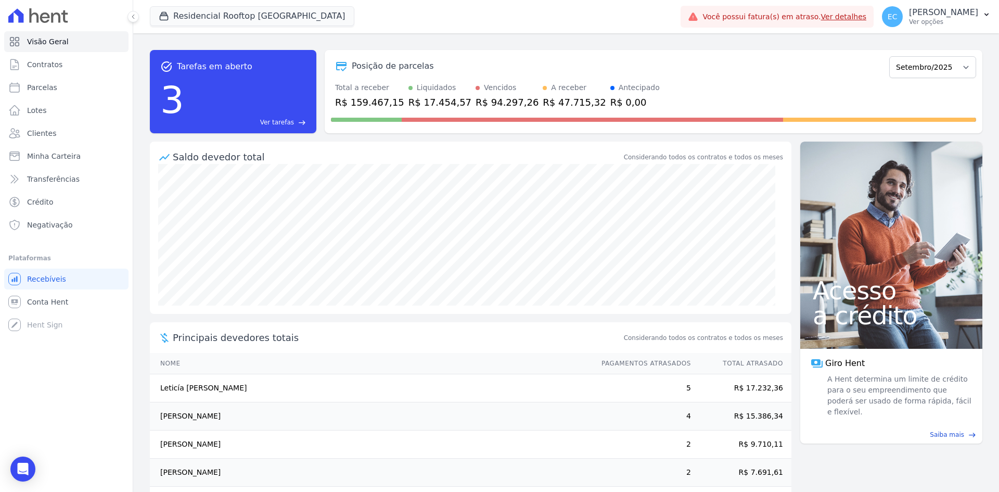
click at [867, 14] on link "Ver detalhes" at bounding box center [844, 16] width 46 height 8
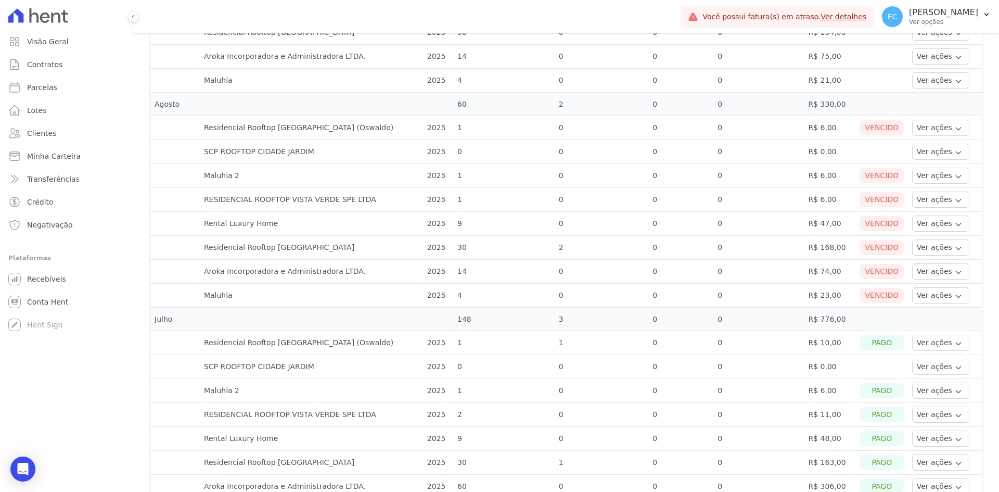
scroll to position [468, 0]
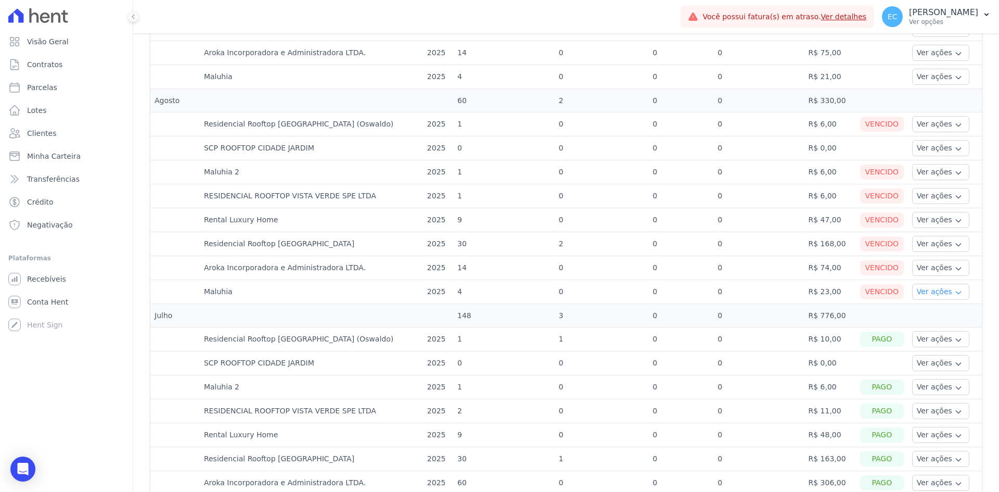
click at [925, 292] on button "Ver ações" at bounding box center [940, 291] width 57 height 16
click at [929, 319] on link "Ver boleto" at bounding box center [954, 320] width 77 height 11
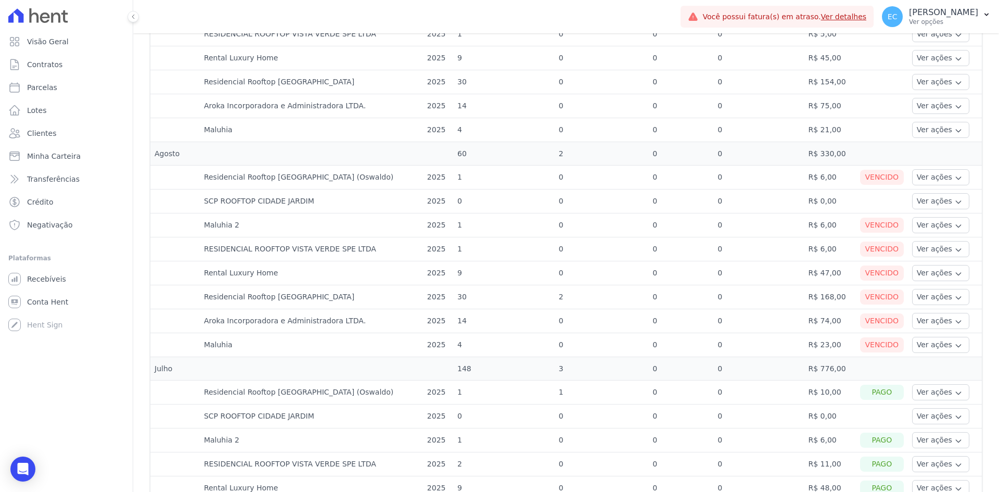
scroll to position [416, 0]
click at [914, 344] on button "Ver ações" at bounding box center [940, 343] width 57 height 16
click at [916, 382] on link "Nota fiscal eletrônica" at bounding box center [954, 385] width 77 height 11
click at [924, 372] on link "Ver boleto" at bounding box center [954, 372] width 77 height 11
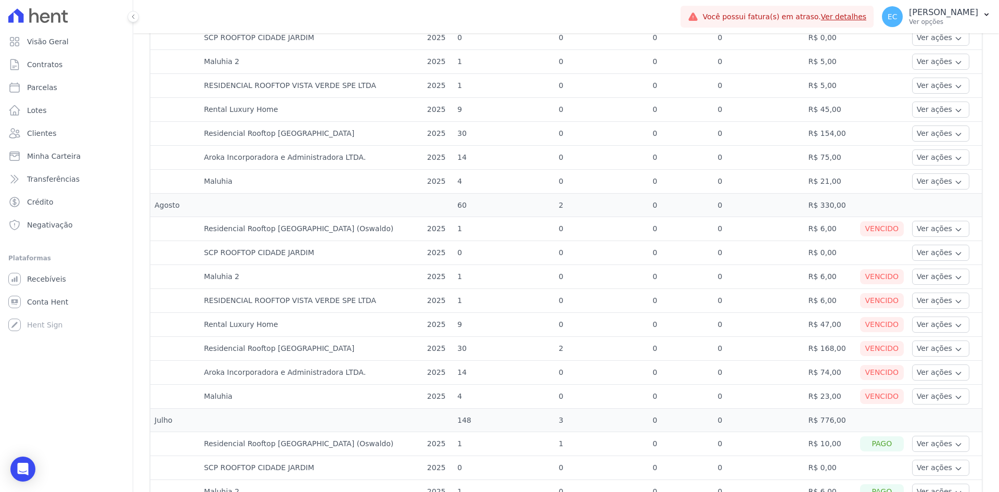
scroll to position [364, 0]
click at [935, 376] on button "Ver ações" at bounding box center [940, 372] width 57 height 16
click at [931, 414] on link "Nota fiscal eletrônica" at bounding box center [954, 413] width 77 height 11
click at [928, 399] on link "Ver boleto" at bounding box center [954, 400] width 77 height 11
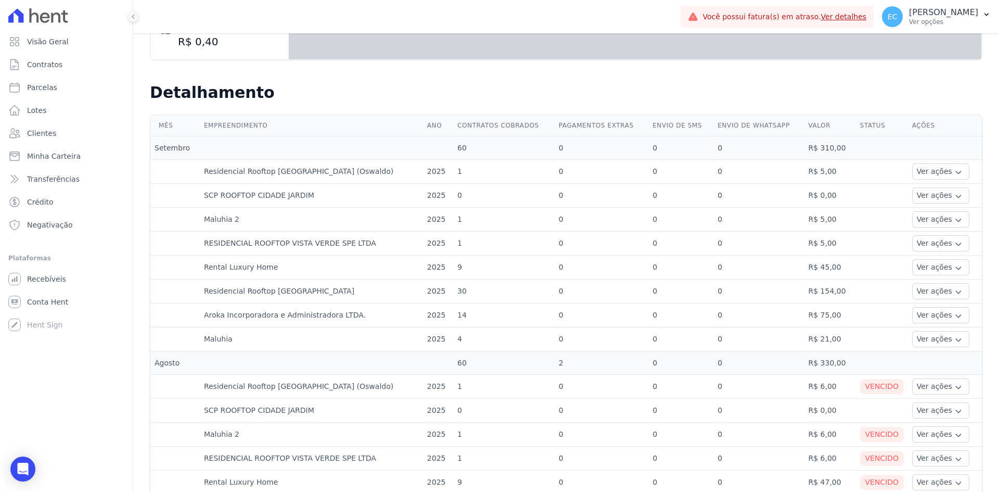
scroll to position [208, 0]
click at [912, 290] on button "Ver ações" at bounding box center [940, 289] width 57 height 16
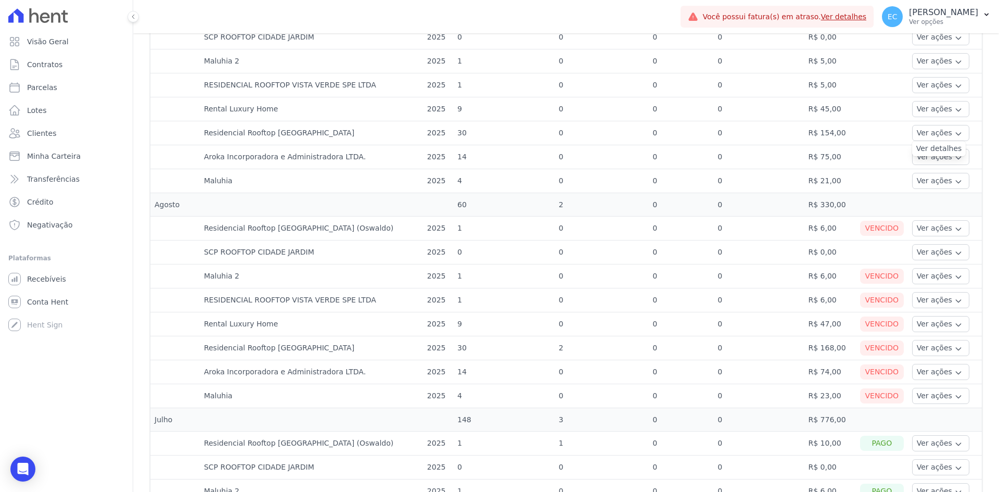
scroll to position [416, 0]
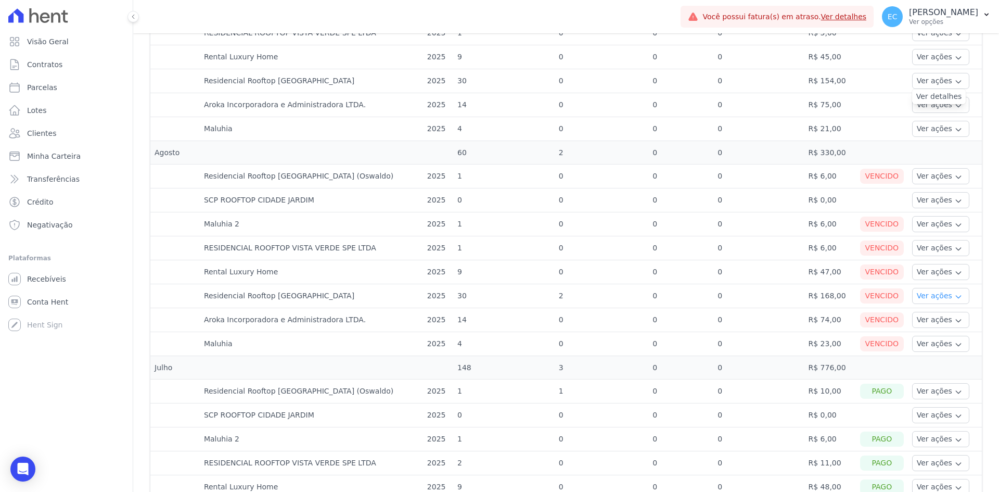
click at [915, 295] on button "Ver ações" at bounding box center [940, 296] width 57 height 16
click at [916, 325] on link "Ver boleto" at bounding box center [954, 324] width 77 height 11
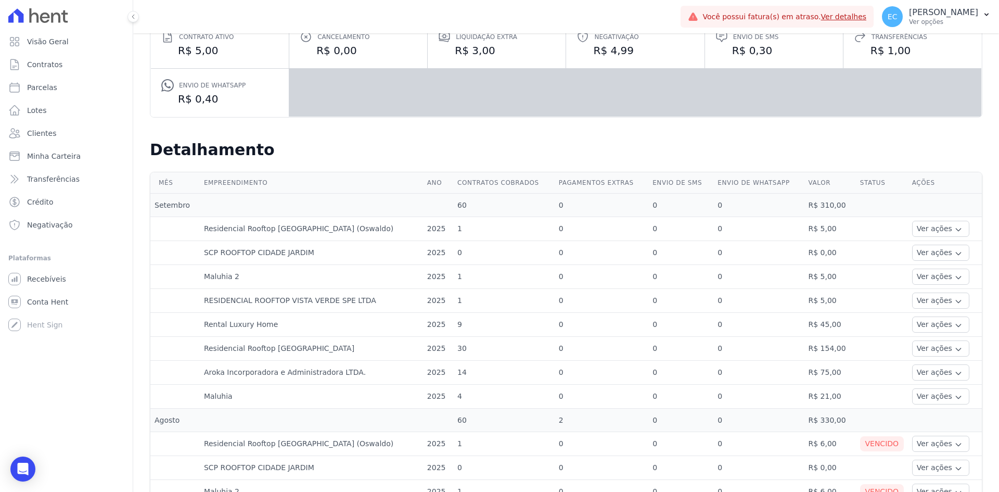
scroll to position [312, 0]
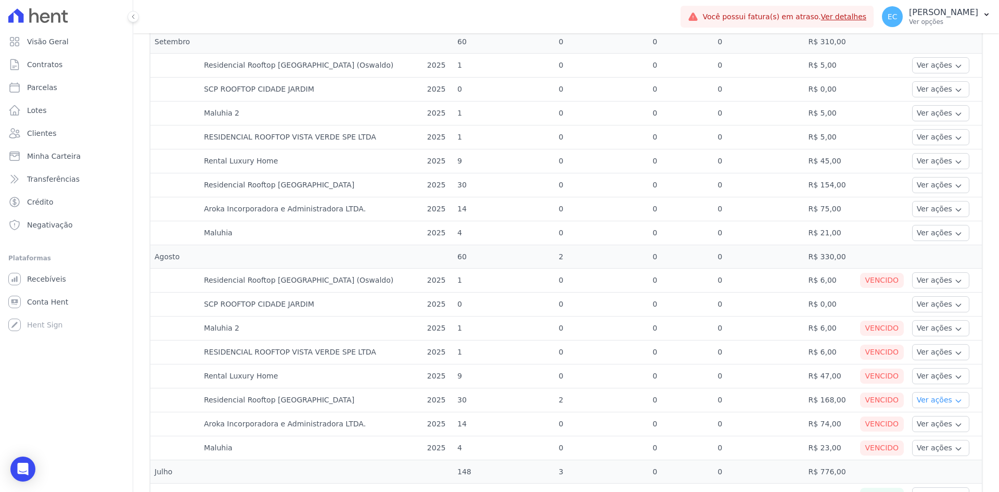
click at [920, 397] on button "Ver ações" at bounding box center [940, 400] width 57 height 16
click at [929, 443] on link "Nota fiscal eletrônica" at bounding box center [954, 441] width 77 height 11
click at [913, 350] on button "Ver ações" at bounding box center [940, 352] width 57 height 16
click at [922, 391] on link "Nota fiscal eletrônica" at bounding box center [954, 393] width 77 height 11
click at [926, 382] on link "Ver boleto" at bounding box center [954, 380] width 77 height 11
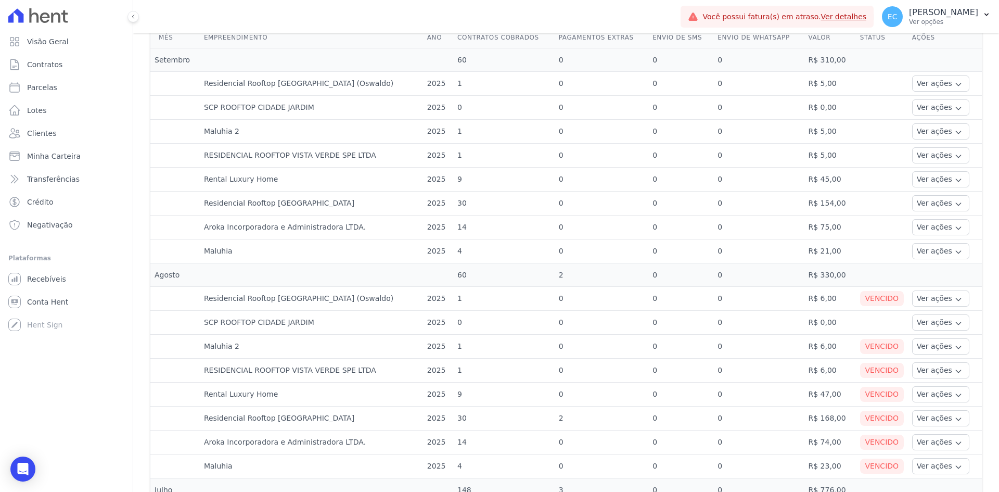
scroll to position [312, 0]
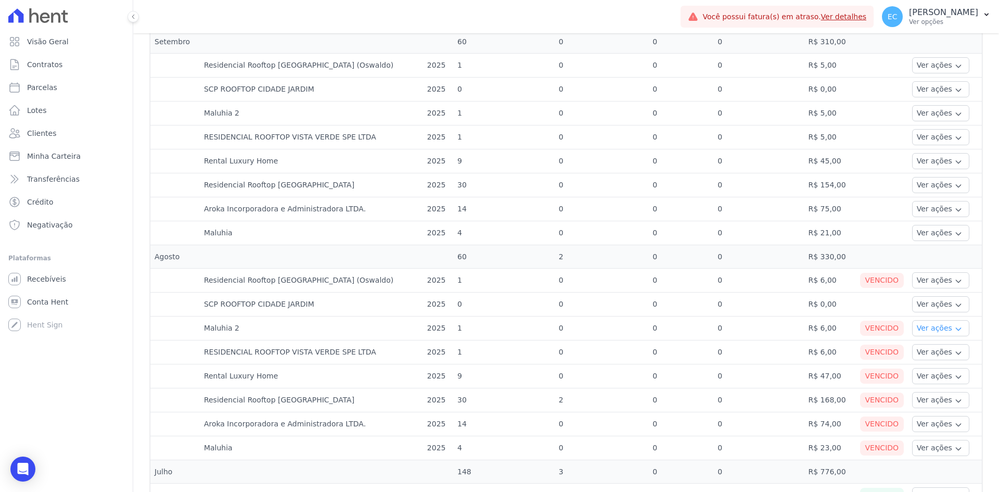
click at [912, 329] on button "Ver ações" at bounding box center [940, 328] width 57 height 16
click at [916, 366] on link "Nota fiscal eletrônica" at bounding box center [954, 369] width 77 height 11
click at [928, 356] on link "Ver boleto" at bounding box center [954, 356] width 77 height 11
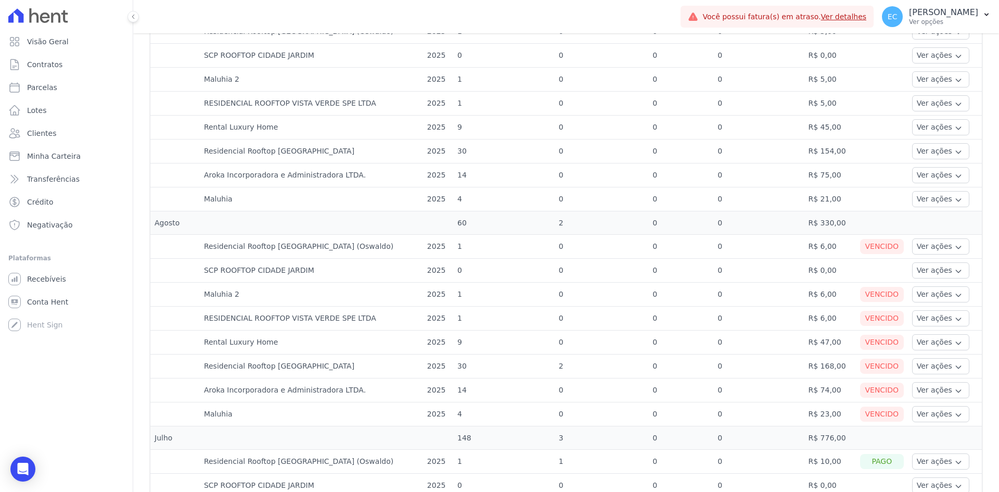
scroll to position [364, 0]
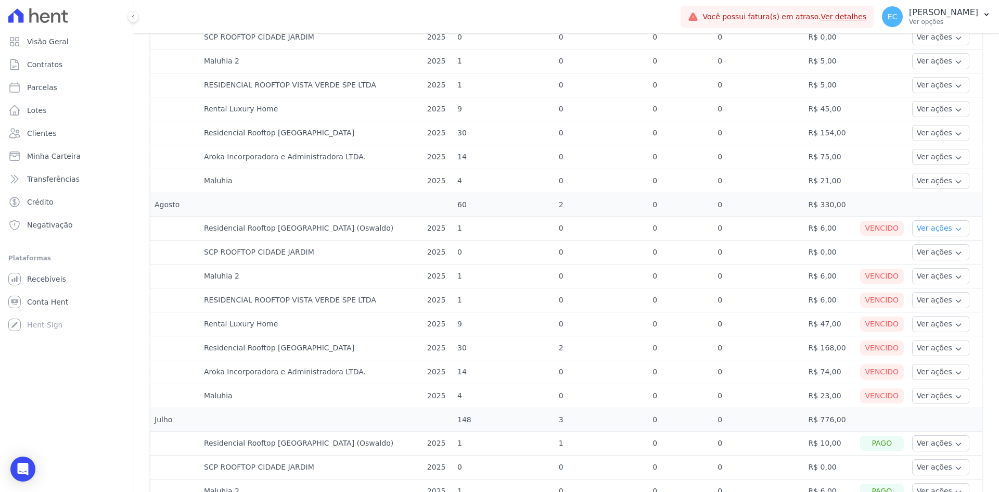
click at [919, 228] on button "Ver ações" at bounding box center [940, 228] width 57 height 16
click at [924, 269] on link "Nota fiscal eletrônica" at bounding box center [954, 269] width 77 height 11
click at [929, 253] on link "Ver boleto" at bounding box center [954, 256] width 77 height 11
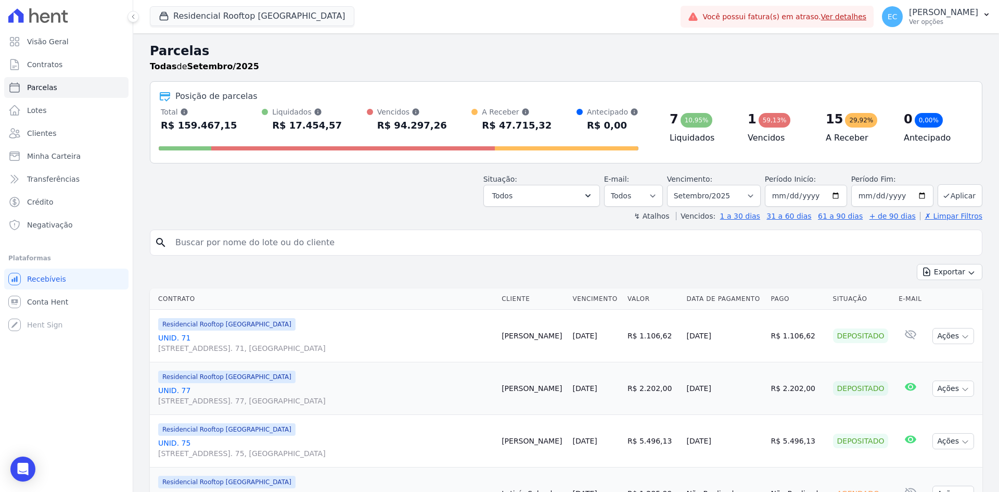
select select
click at [867, 18] on link "Ver detalhes" at bounding box center [844, 16] width 46 height 8
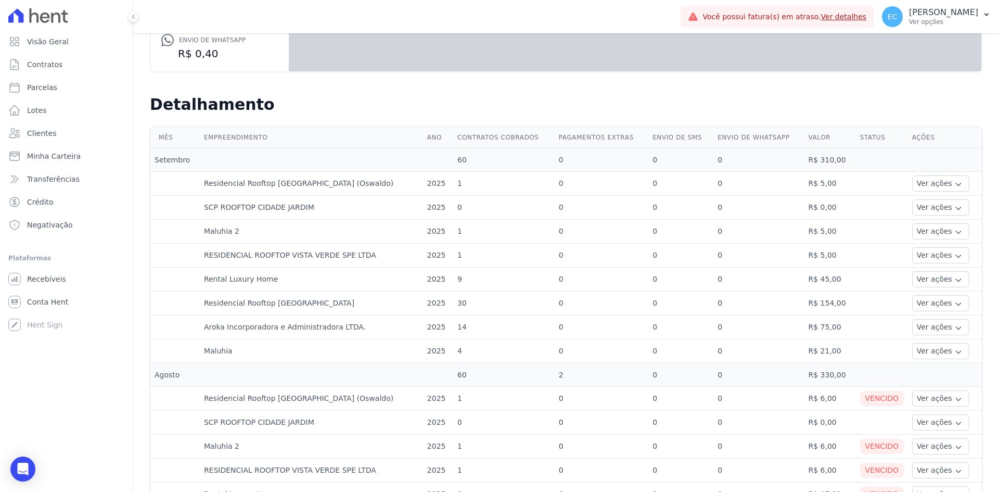
scroll to position [52, 0]
